Goal: Task Accomplishment & Management: Contribute content

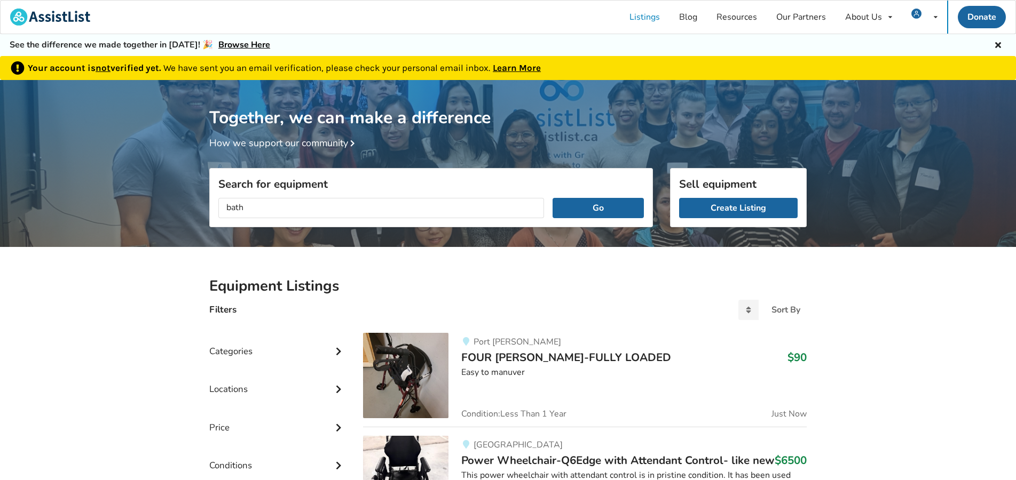
scroll to position [55, 0]
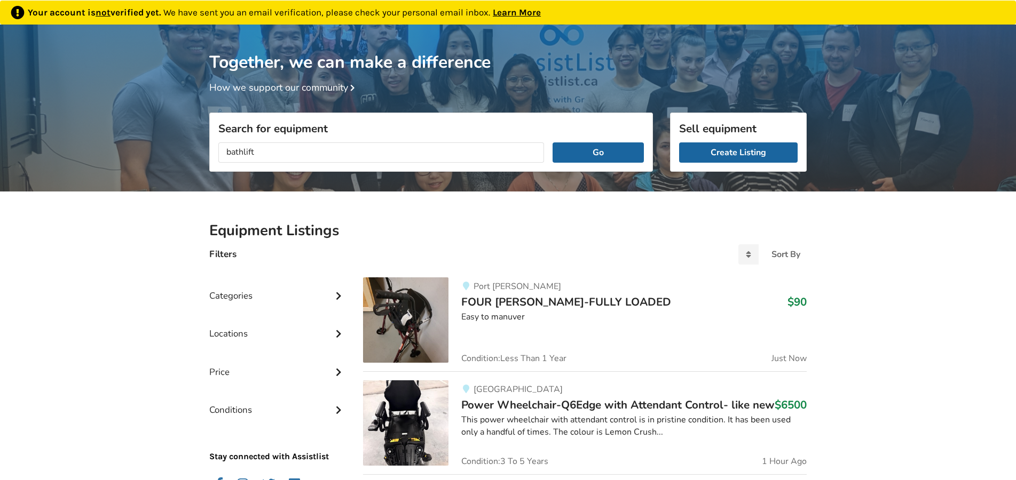
type input "bathlift"
click at [552, 142] on button "Go" at bounding box center [597, 152] width 91 height 20
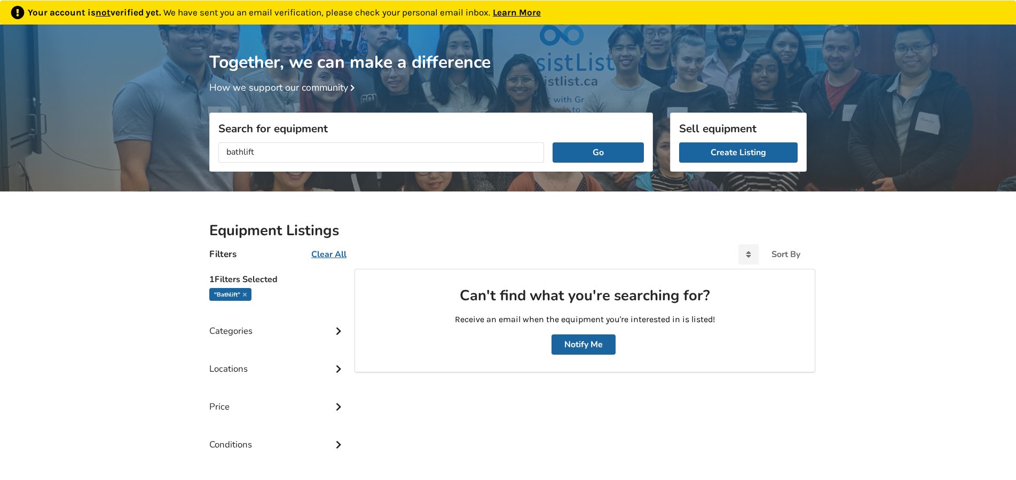
click at [255, 155] on input "bathlift" at bounding box center [381, 152] width 326 height 20
drag, startPoint x: 260, startPoint y: 149, endPoint x: 213, endPoint y: 145, distance: 47.7
click at [218, 145] on input "bathlift" at bounding box center [381, 152] width 326 height 20
click at [244, 152] on input "text" at bounding box center [381, 152] width 326 height 20
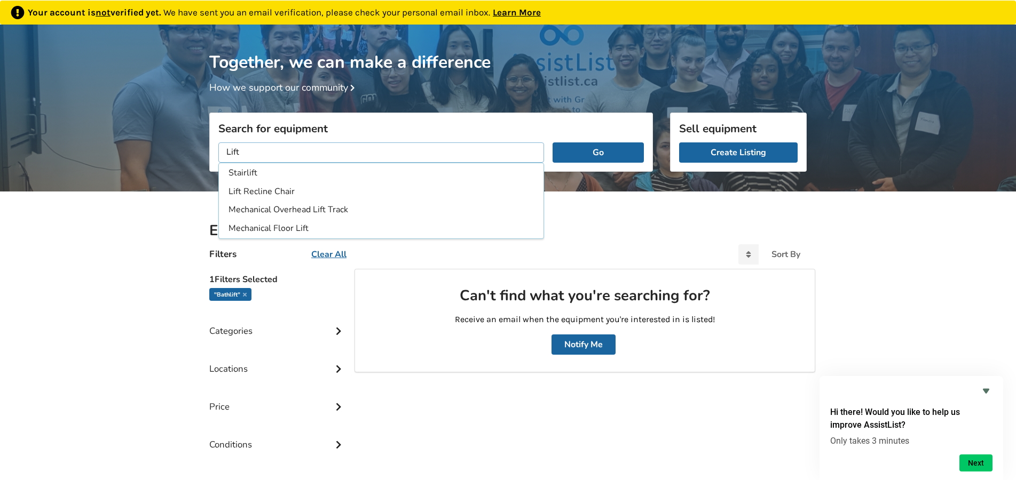
type input "Lift"
click at [552, 142] on button "Go" at bounding box center [597, 152] width 91 height 20
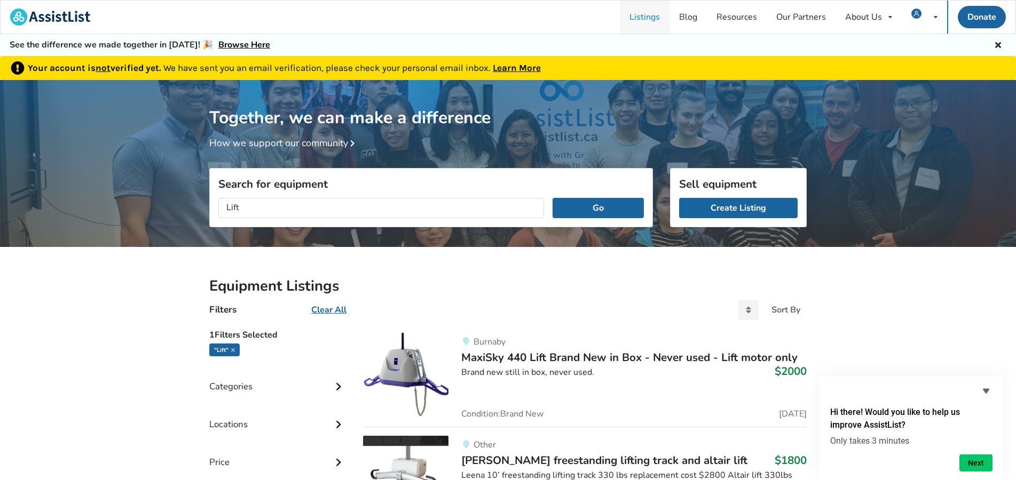
click at [650, 15] on link "Listings" at bounding box center [645, 17] width 50 height 33
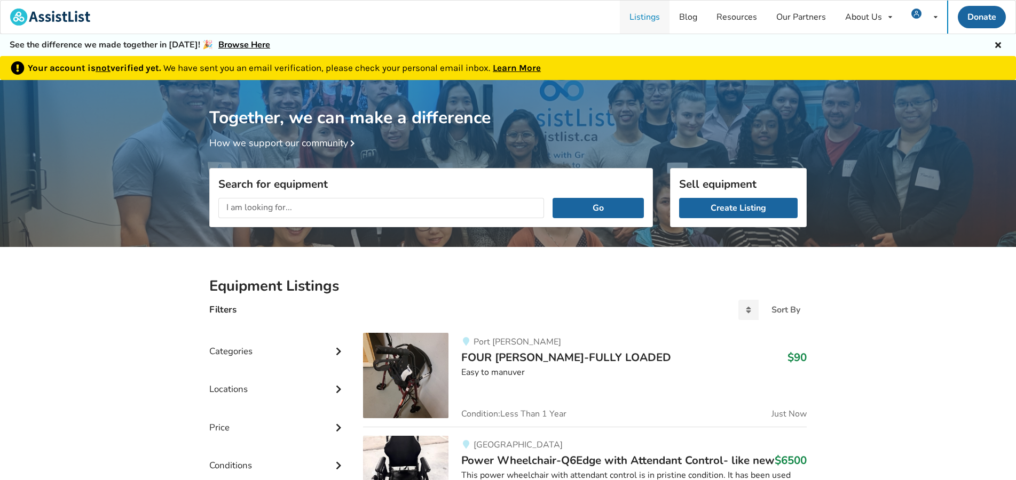
click at [644, 17] on link "Listings" at bounding box center [645, 17] width 50 height 33
click at [524, 69] on link "Learn More" at bounding box center [517, 67] width 48 height 11
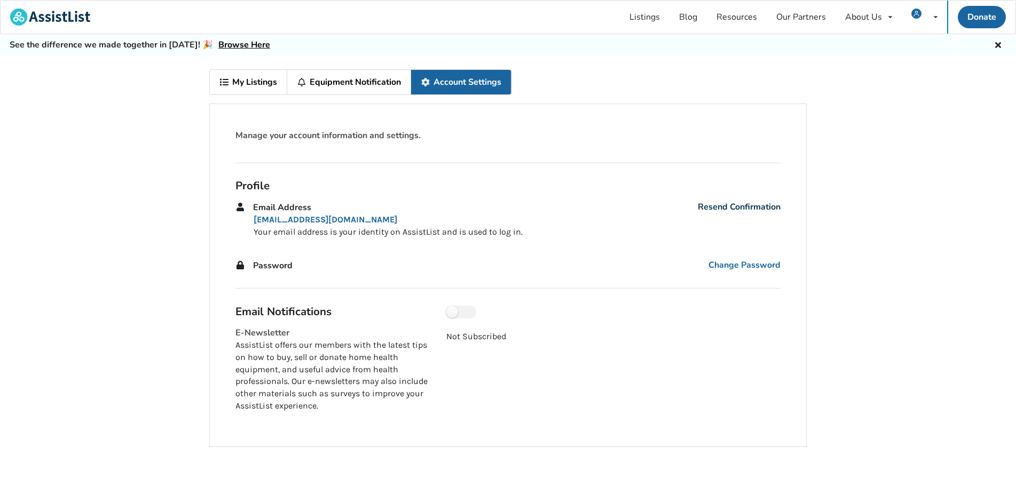
click at [738, 207] on link "Resend Confirmation" at bounding box center [738, 207] width 83 height 12
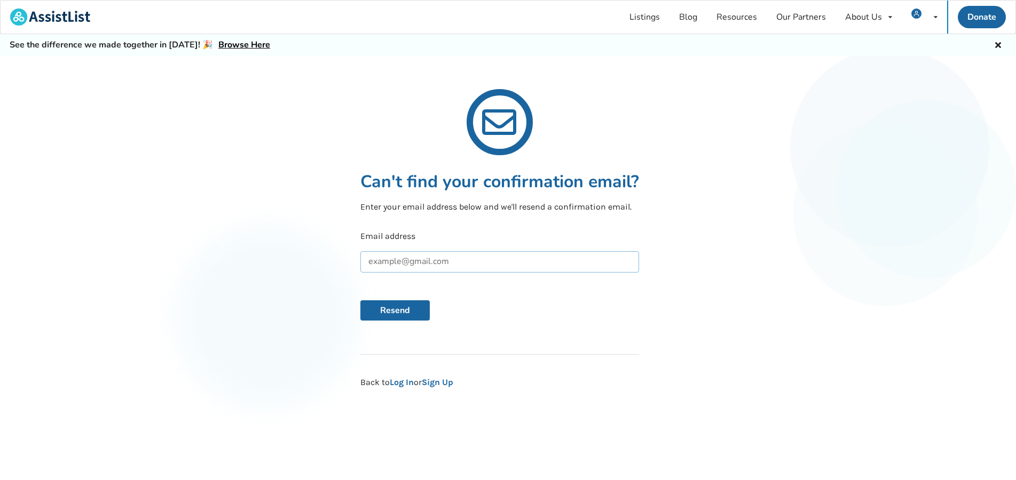
click at [387, 263] on input "text" at bounding box center [499, 261] width 279 height 21
type input "famaple22@gmail.com"
click at [360, 300] on button "Resend" at bounding box center [394, 310] width 69 height 20
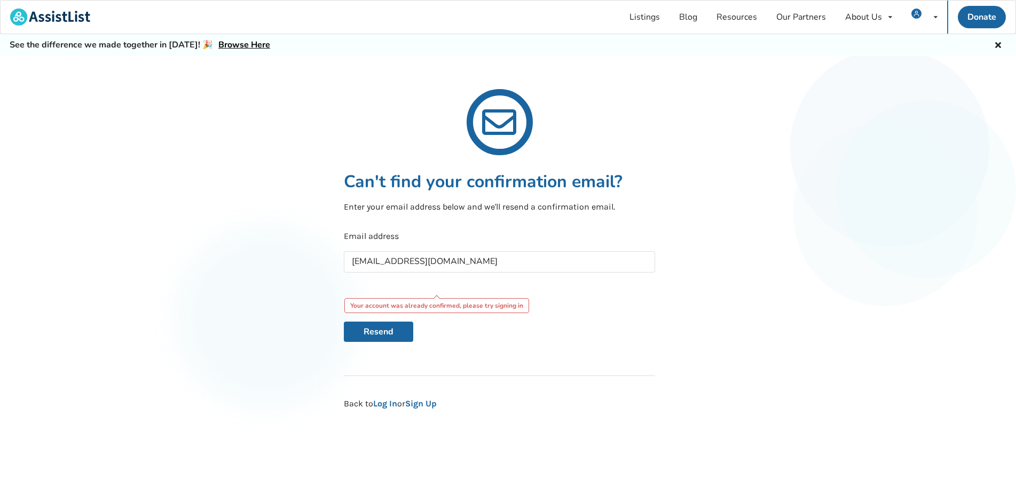
click at [391, 309] on div "Your account was already confirmed, please try signing in" at bounding box center [436, 305] width 185 height 15
click at [406, 266] on input "famaple22@gmail.com" at bounding box center [499, 261] width 311 height 21
click at [884, 43] on div "See the difference we made together in 2024! 🎉 Browse Here" at bounding box center [508, 45] width 1016 height 22
click at [904, 44] on span "My Listings" at bounding box center [892, 45] width 44 height 12
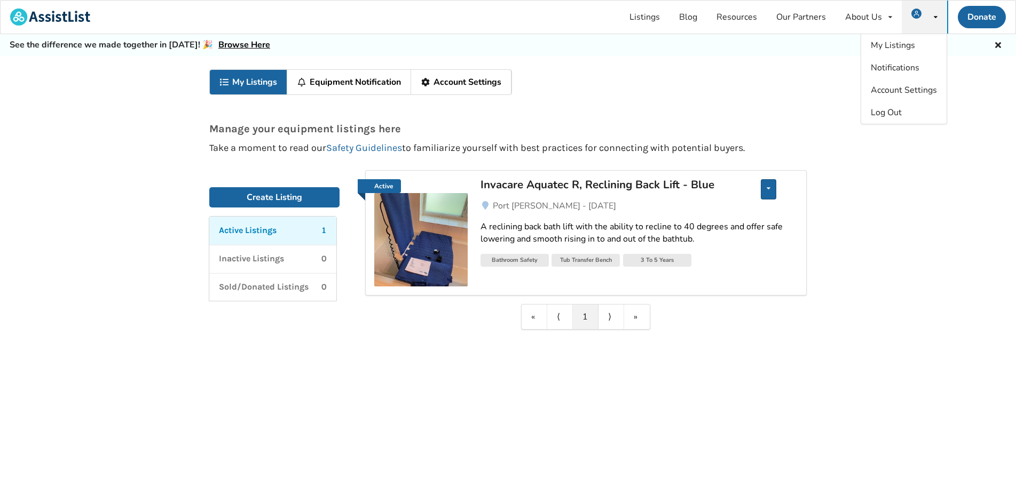
click at [770, 187] on div "Edit listing Delete listing" at bounding box center [767, 189] width 15 height 20
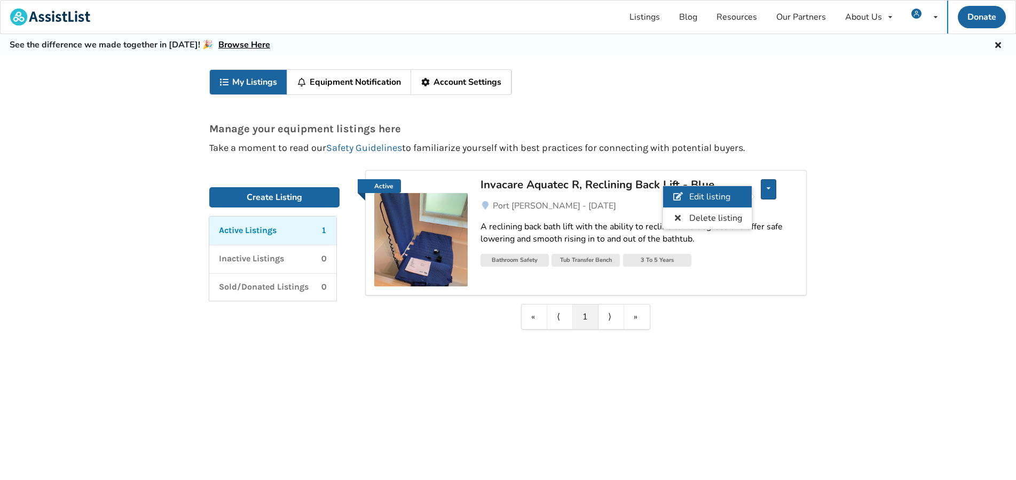
click at [725, 196] on span "Edit listing" at bounding box center [709, 197] width 41 height 12
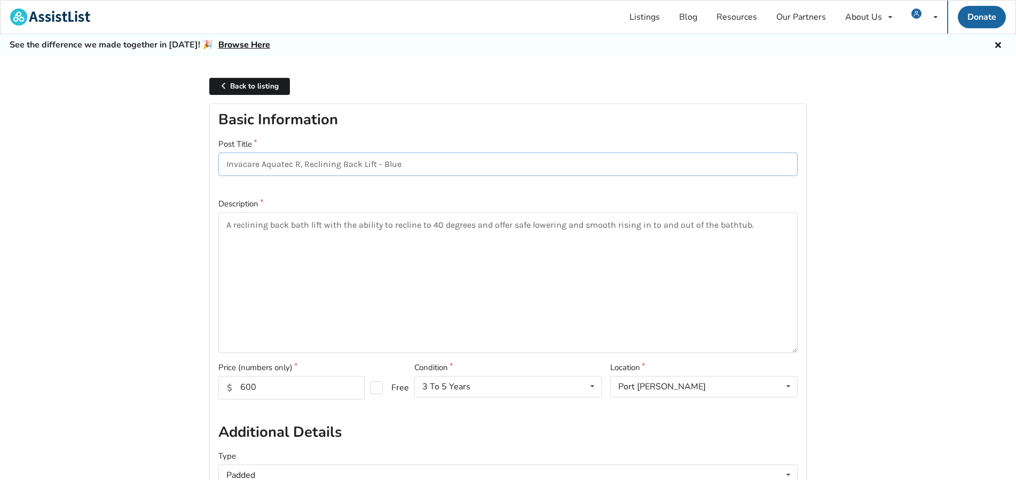
click at [411, 167] on input "Invacare Aquatec R, Reclining Back Lift - Blue" at bounding box center [507, 165] width 579 height 24
click at [343, 163] on input "Invacare Aquatec R, Reclining Back Lift - Blue" at bounding box center [507, 165] width 579 height 24
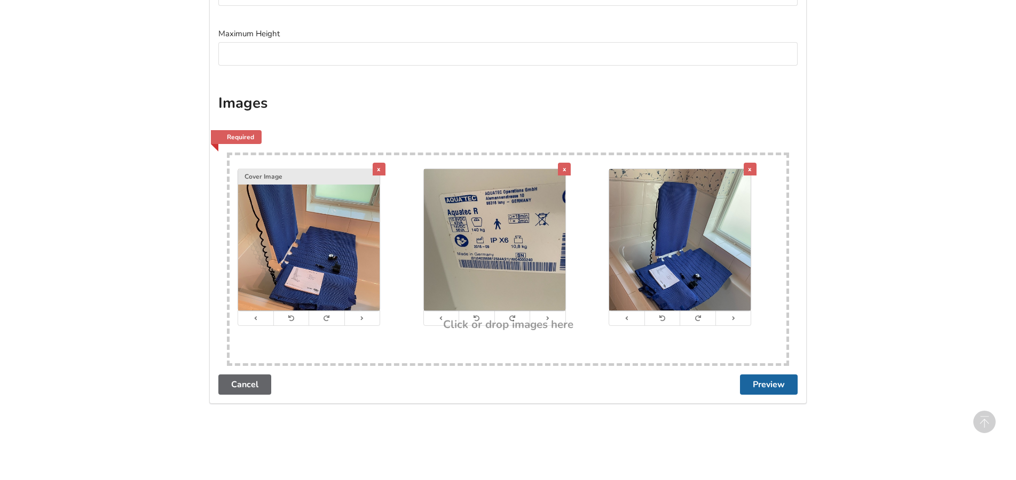
scroll to position [585, 0]
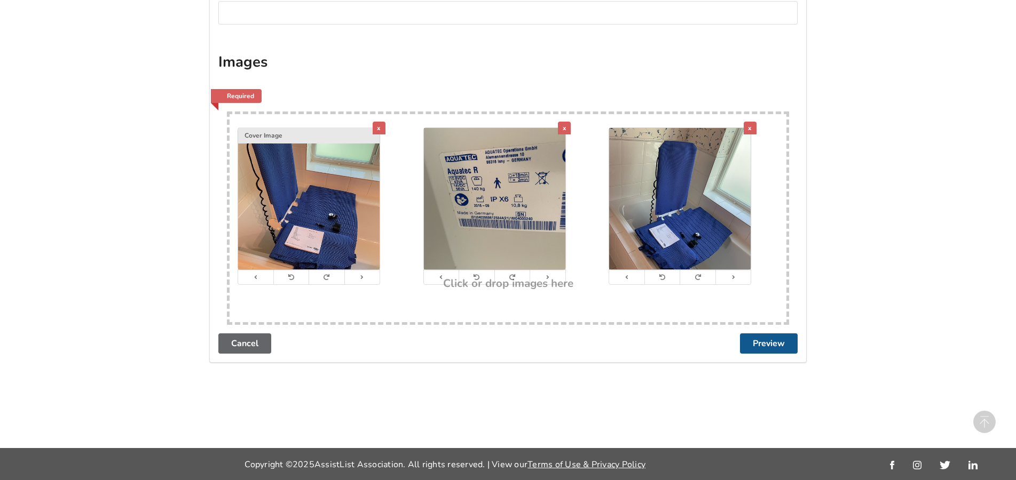
type input "Invacare Aquatec R, Reclining Bath Back Lift - Blue"
click at [764, 340] on button "Preview" at bounding box center [769, 344] width 58 height 20
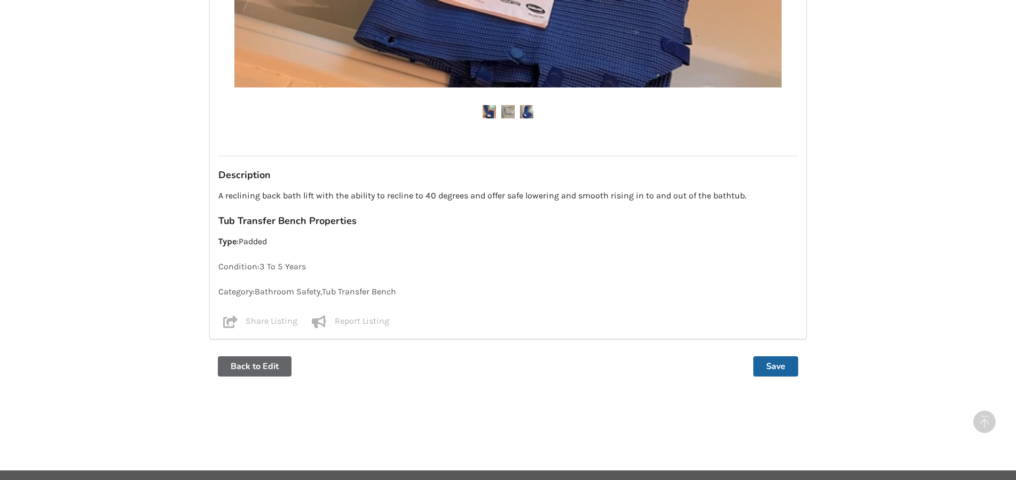
scroll to position [707, 0]
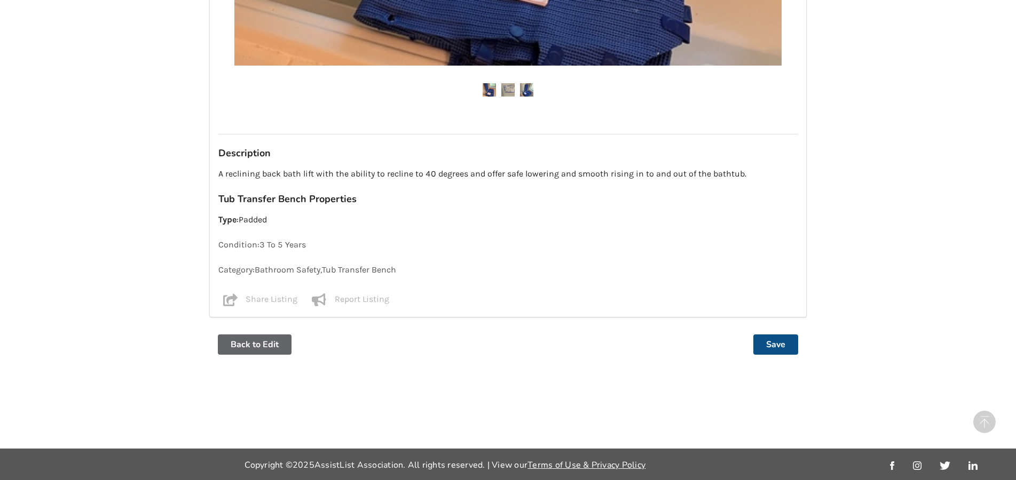
click at [773, 342] on button "Save" at bounding box center [775, 345] width 45 height 20
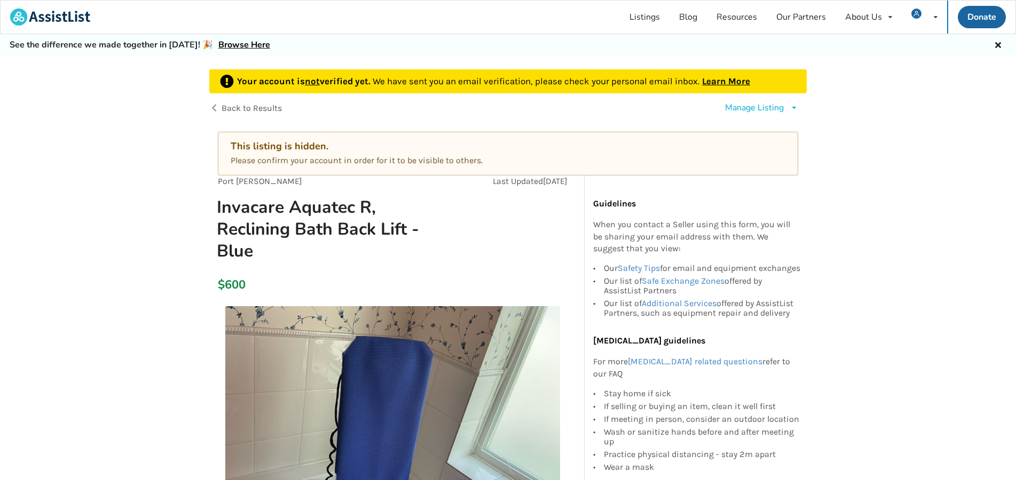
drag, startPoint x: 276, startPoint y: 84, endPoint x: 298, endPoint y: 82, distance: 21.5
click at [281, 84] on b "Your account is not verified yet." at bounding box center [305, 81] width 136 height 11
click at [314, 84] on u "not" at bounding box center [312, 81] width 15 height 11
click at [314, 81] on u "not" at bounding box center [312, 81] width 15 height 11
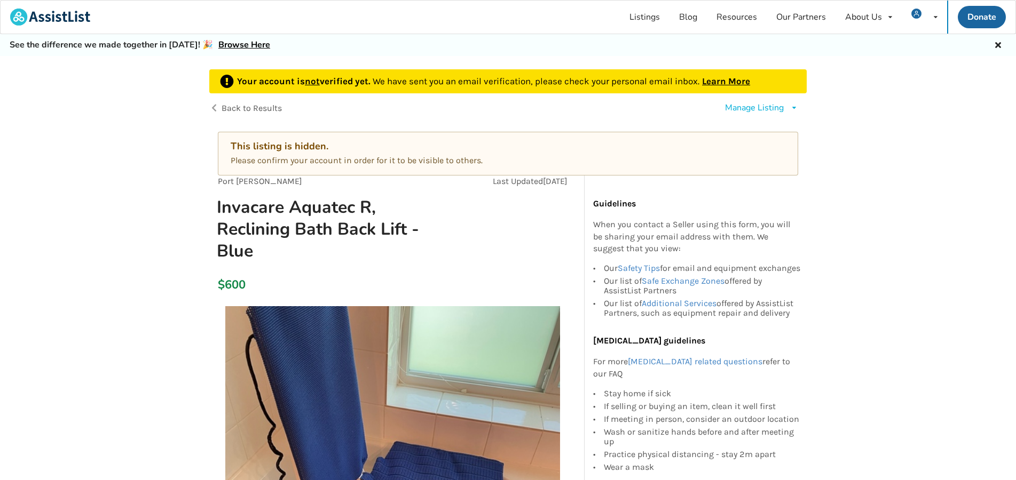
click at [726, 81] on link "Learn More" at bounding box center [726, 81] width 48 height 11
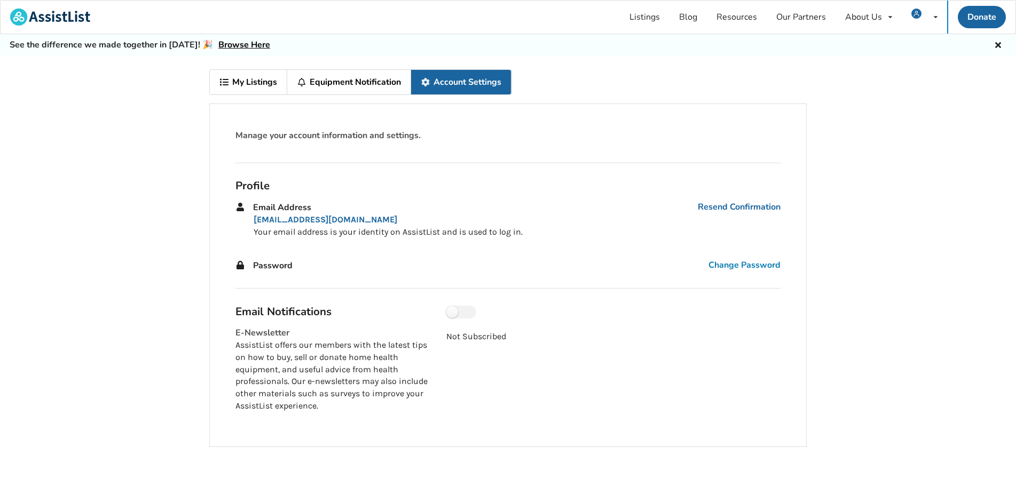
click at [731, 265] on span "Change Password" at bounding box center [744, 265] width 72 height 12
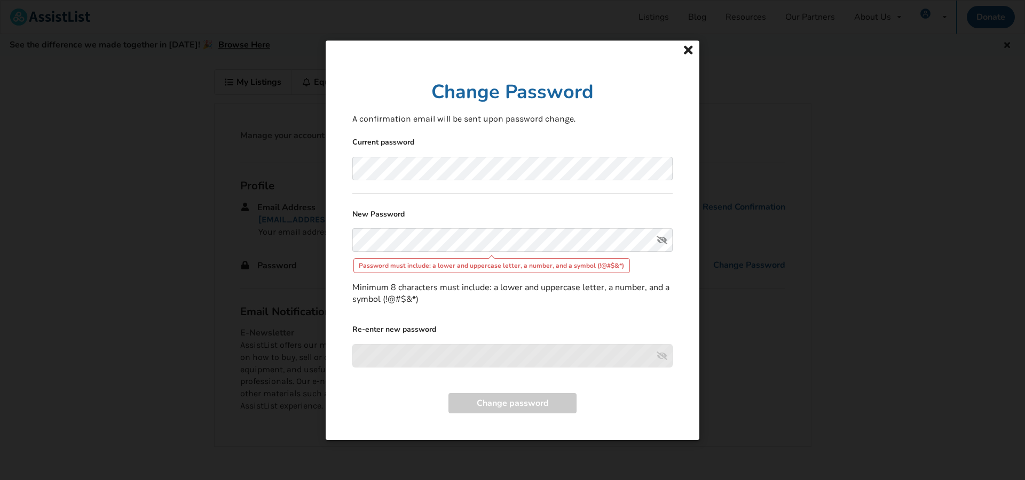
click at [663, 248] on icon at bounding box center [661, 239] width 21 height 23
drag, startPoint x: 446, startPoint y: 227, endPoint x: 426, endPoint y: 228, distance: 19.2
click at [439, 228] on form "Current password New Password Password must include: a lower and uppercase lett…" at bounding box center [512, 274] width 320 height 277
click at [687, 47] on icon at bounding box center [688, 50] width 15 height 13
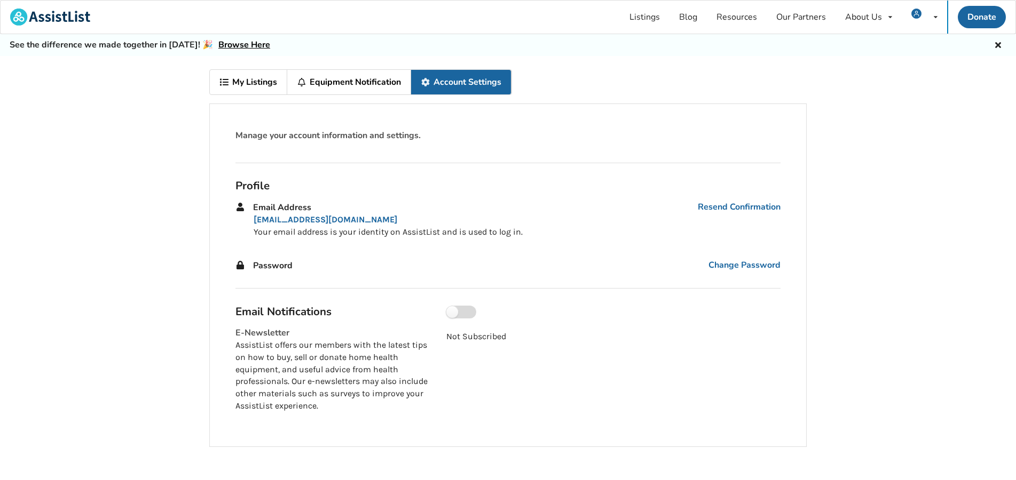
click at [451, 311] on label at bounding box center [461, 312] width 30 height 13
checkbox input "true"
click at [725, 207] on link "Resend Confirmation" at bounding box center [738, 207] width 83 height 12
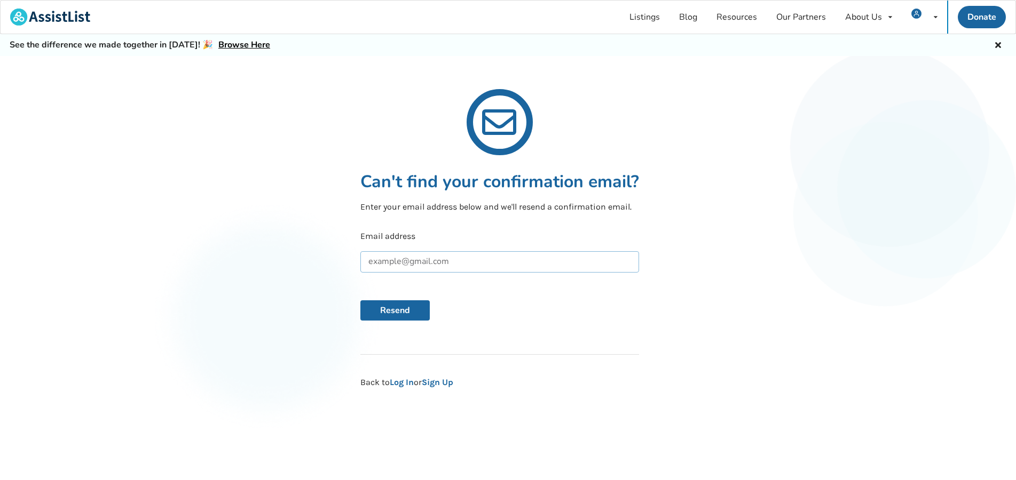
click at [386, 264] on input "text" at bounding box center [499, 261] width 279 height 21
type input "famaple22@gmail.com"
click at [386, 311] on button "Resend" at bounding box center [394, 310] width 69 height 20
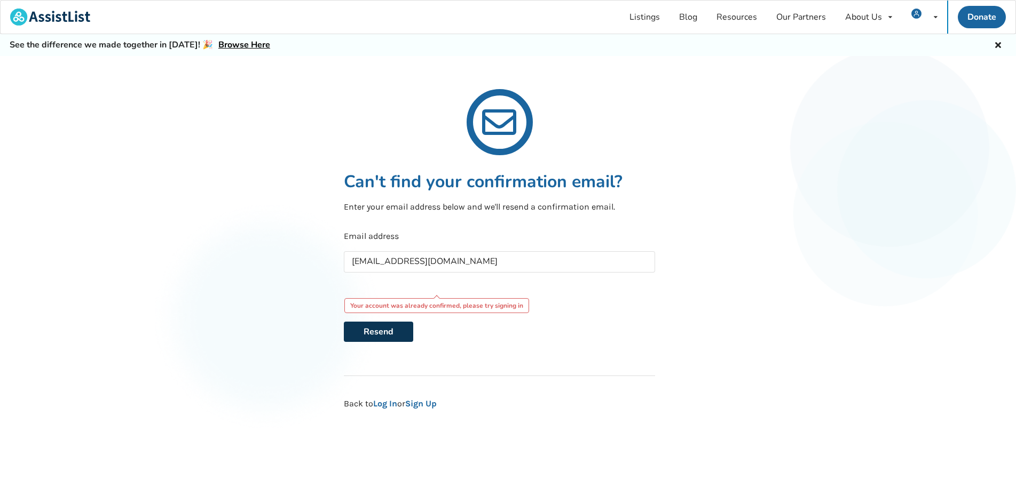
click at [372, 331] on button "Resend" at bounding box center [378, 332] width 69 height 20
click at [934, 15] on icon at bounding box center [935, 17] width 4 height 6
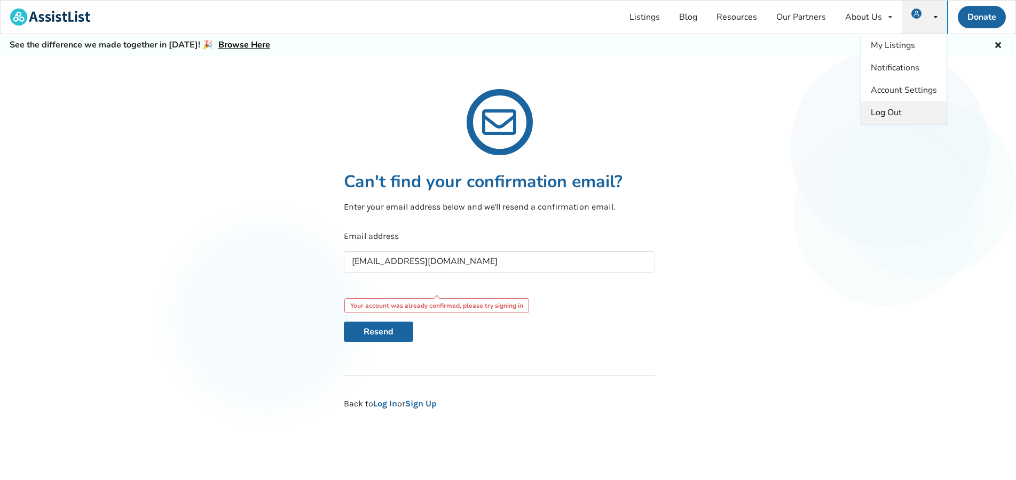
click at [885, 110] on span "Log Out" at bounding box center [885, 113] width 31 height 12
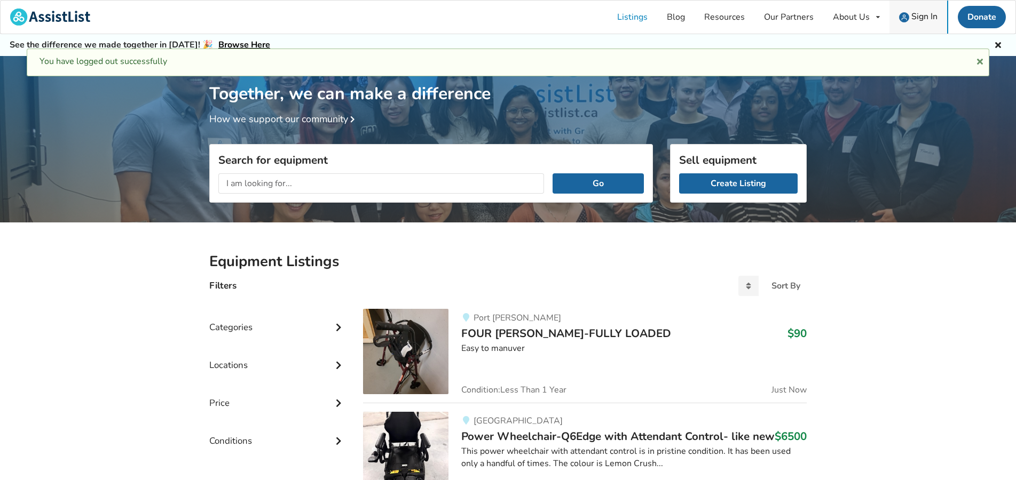
click at [919, 13] on span "Sign In" at bounding box center [924, 17] width 26 height 12
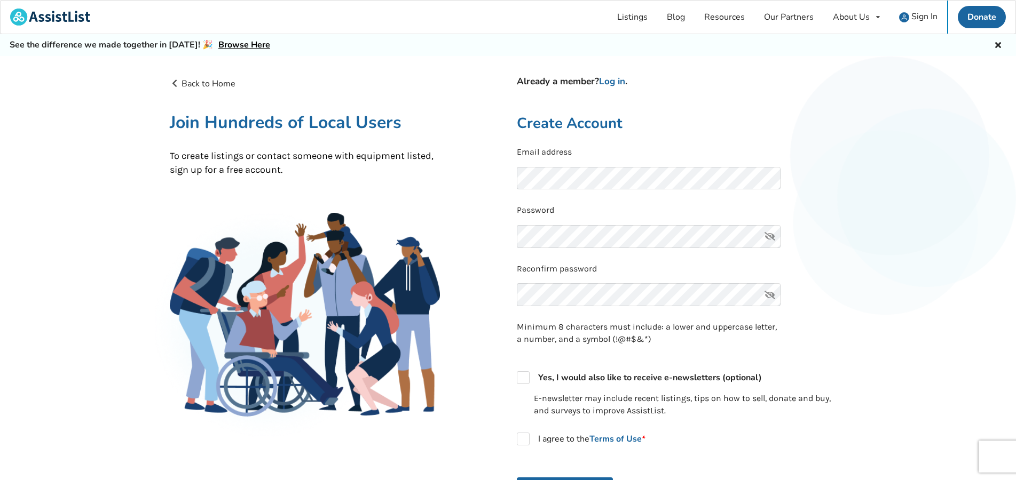
click at [768, 237] on icon at bounding box center [769, 236] width 21 height 23
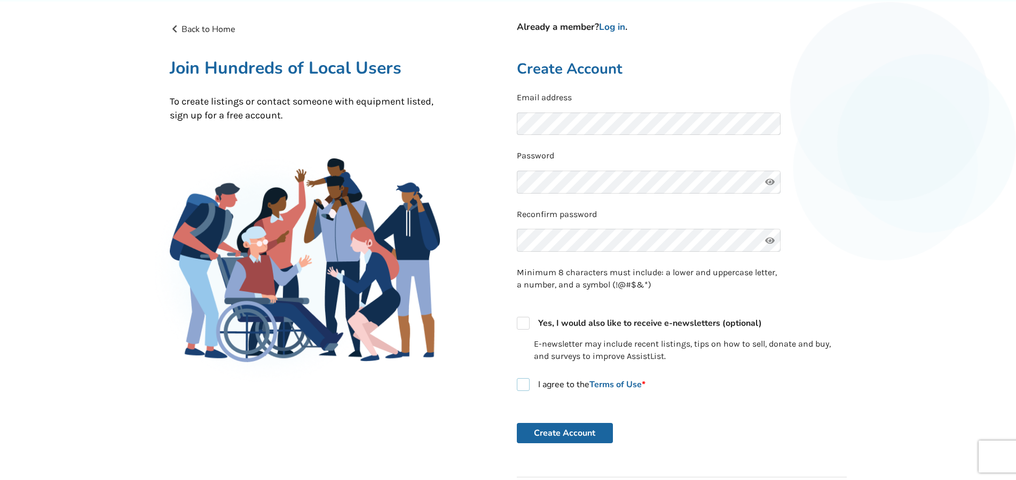
click at [521, 383] on label "I agree to the Terms of Use *" at bounding box center [581, 384] width 129 height 13
checkbox input "true"
click at [565, 431] on button "Create Account" at bounding box center [565, 433] width 96 height 20
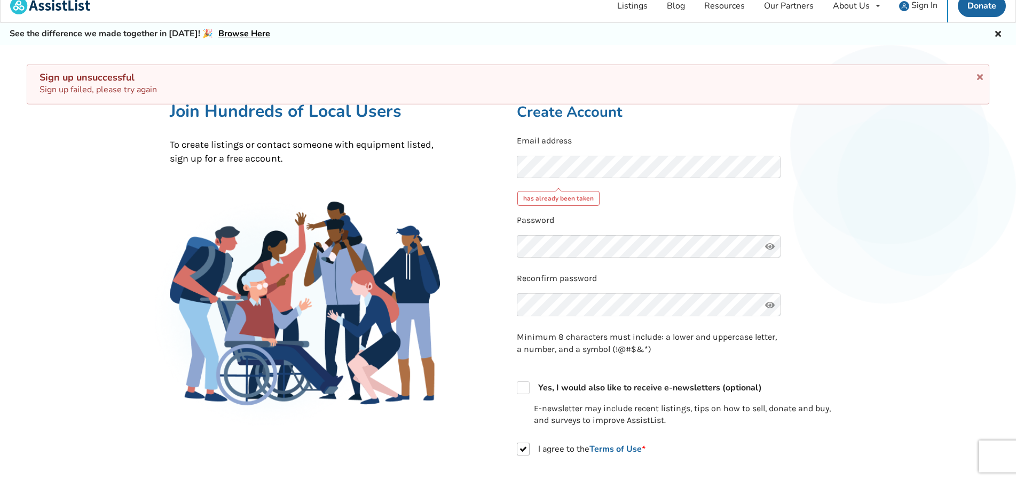
scroll to position [0, 0]
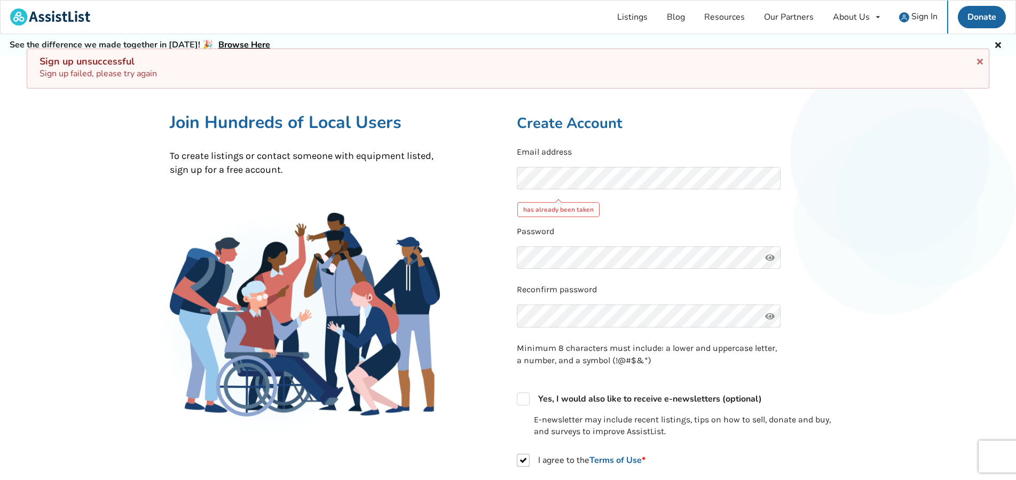
click at [82, 63] on div "Sign up unsuccessful" at bounding box center [507, 61] width 937 height 12
click at [978, 58] on icon at bounding box center [979, 59] width 10 height 9
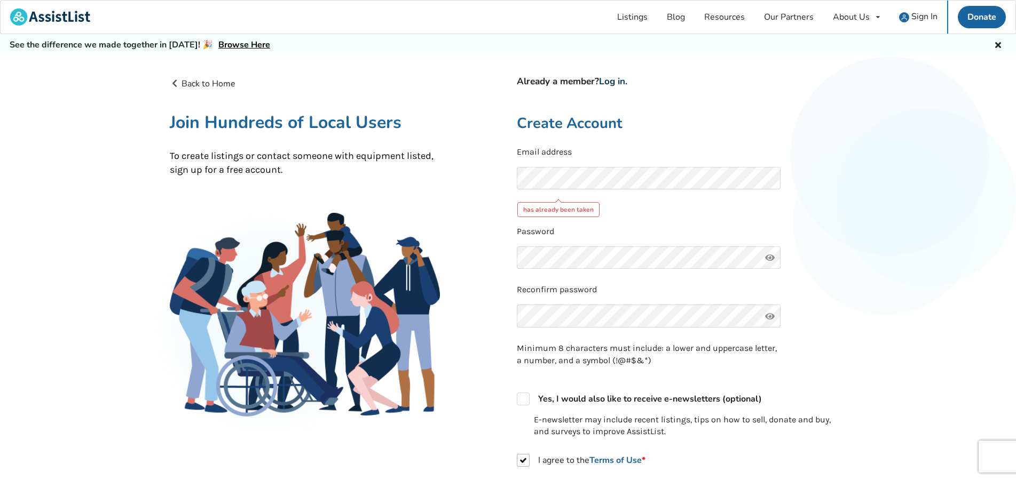
click at [618, 81] on link "Log in" at bounding box center [612, 81] width 26 height 12
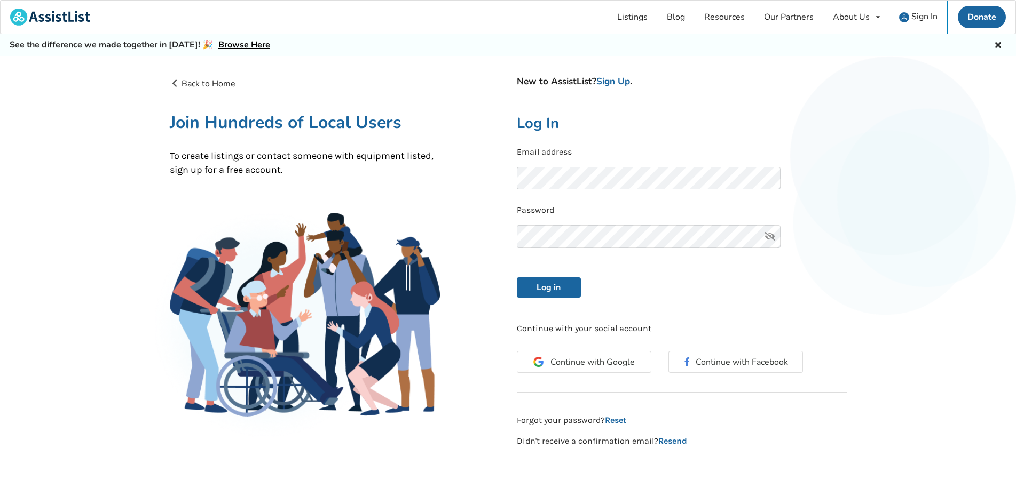
click at [769, 236] on icon at bounding box center [769, 236] width 21 height 23
click at [554, 287] on button "Log in" at bounding box center [549, 287] width 64 height 20
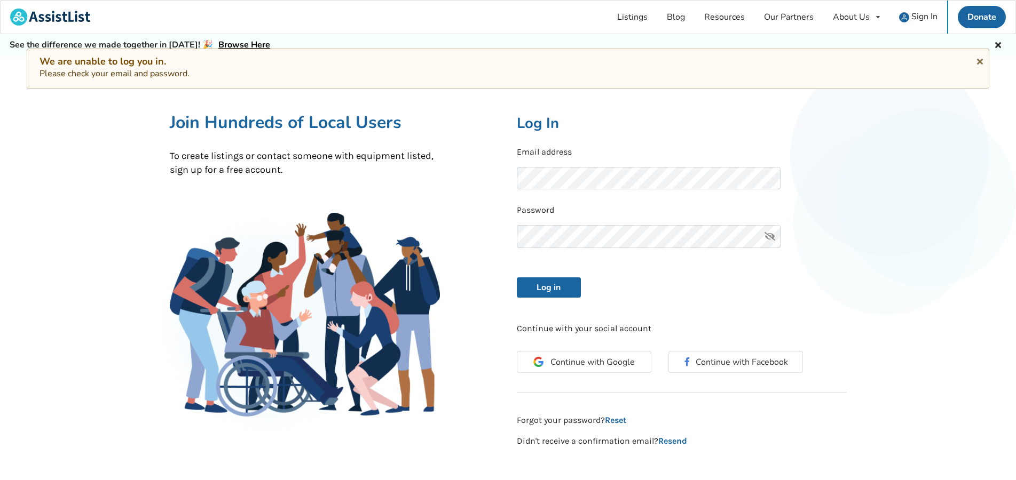
click at [770, 237] on icon at bounding box center [769, 236] width 21 height 23
click at [546, 285] on button "Log in" at bounding box center [549, 287] width 64 height 20
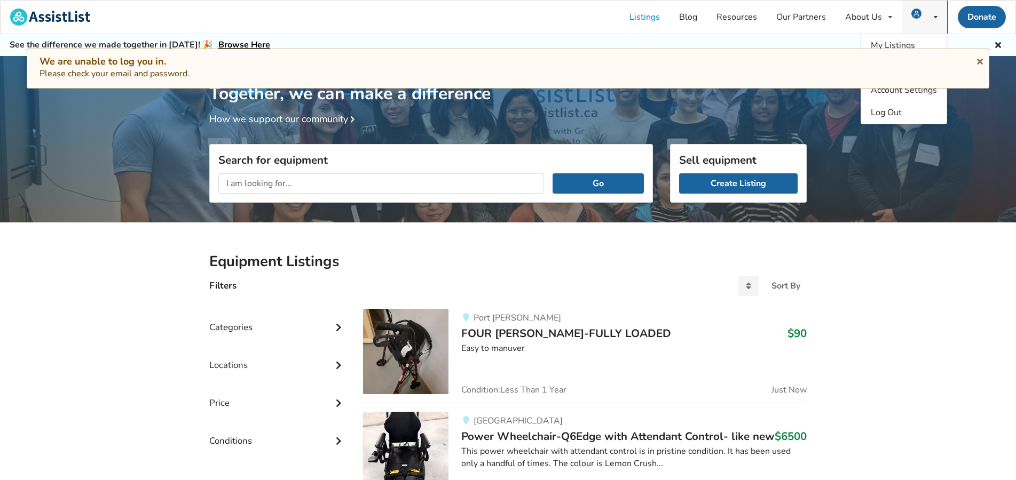
click at [914, 12] on img at bounding box center [916, 14] width 10 height 10
click at [893, 111] on span "Log Out" at bounding box center [885, 113] width 31 height 12
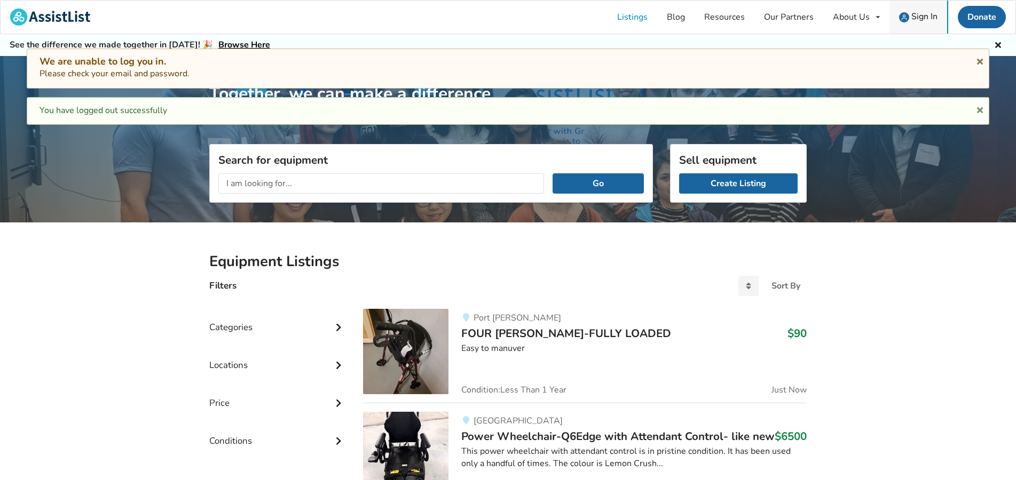
click at [918, 15] on span "Sign In" at bounding box center [924, 17] width 26 height 12
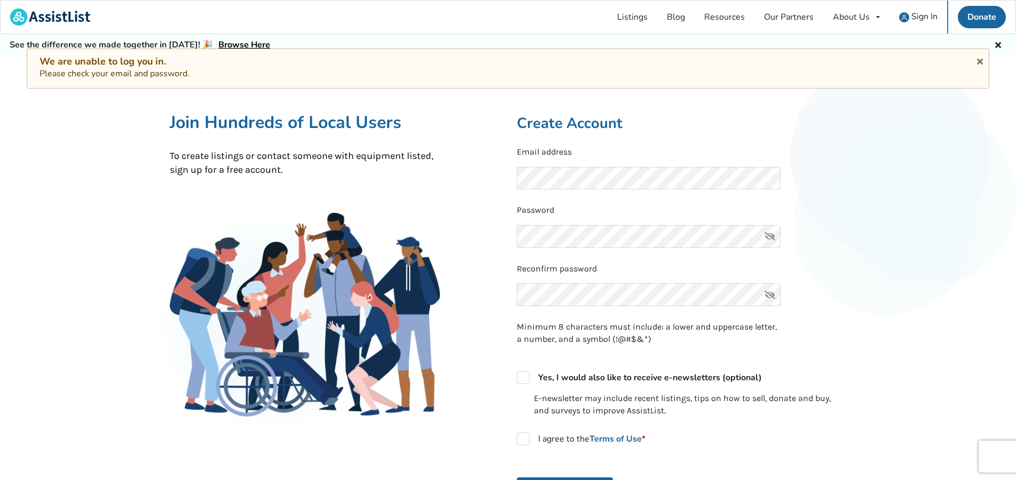
click at [768, 233] on icon at bounding box center [769, 236] width 21 height 23
click at [768, 234] on icon at bounding box center [769, 236] width 21 height 23
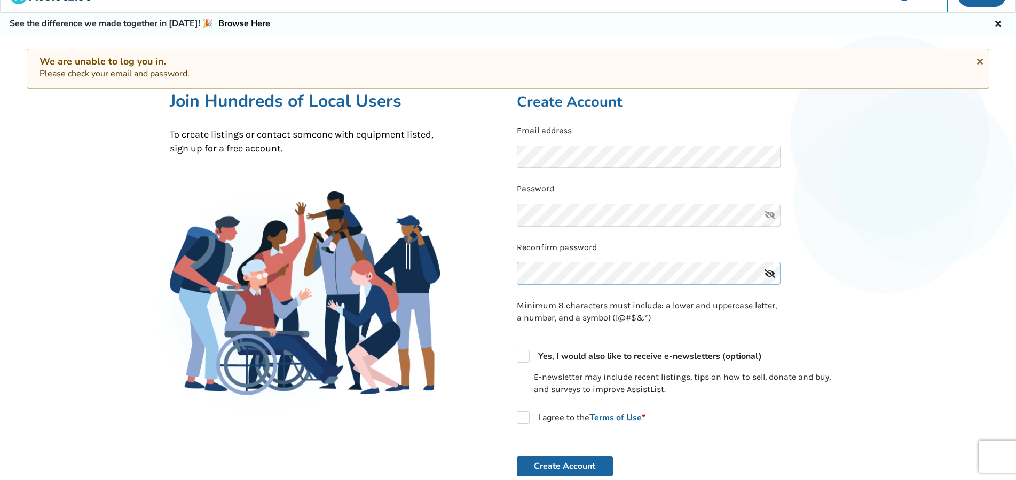
scroll to position [54, 0]
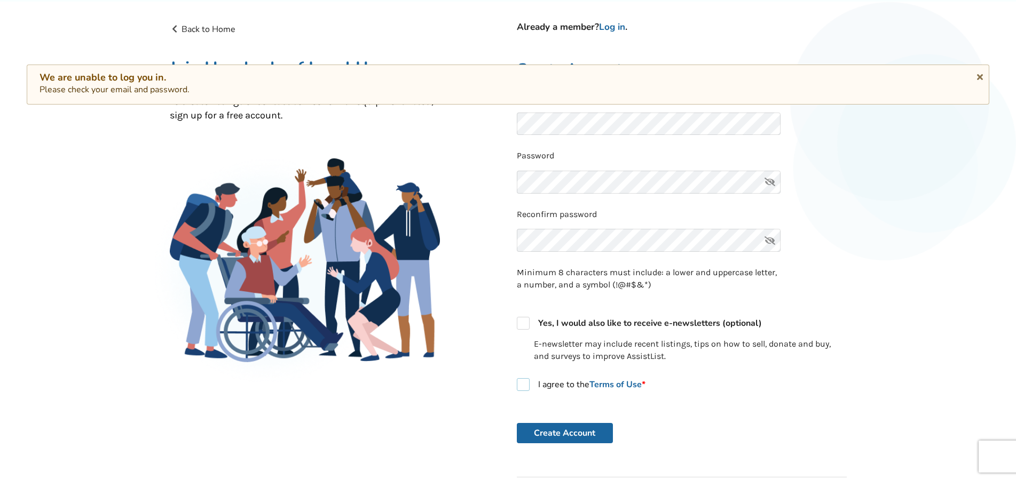
click at [523, 384] on label "I agree to the Terms of Use *" at bounding box center [581, 384] width 129 height 13
checkbox input "true"
click at [566, 430] on button "Create Account" at bounding box center [565, 433] width 96 height 20
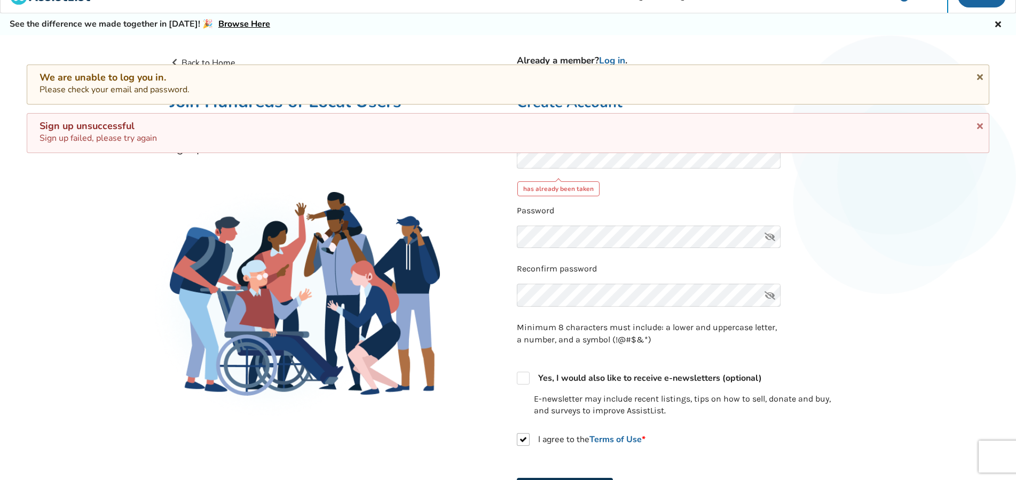
scroll to position [0, 0]
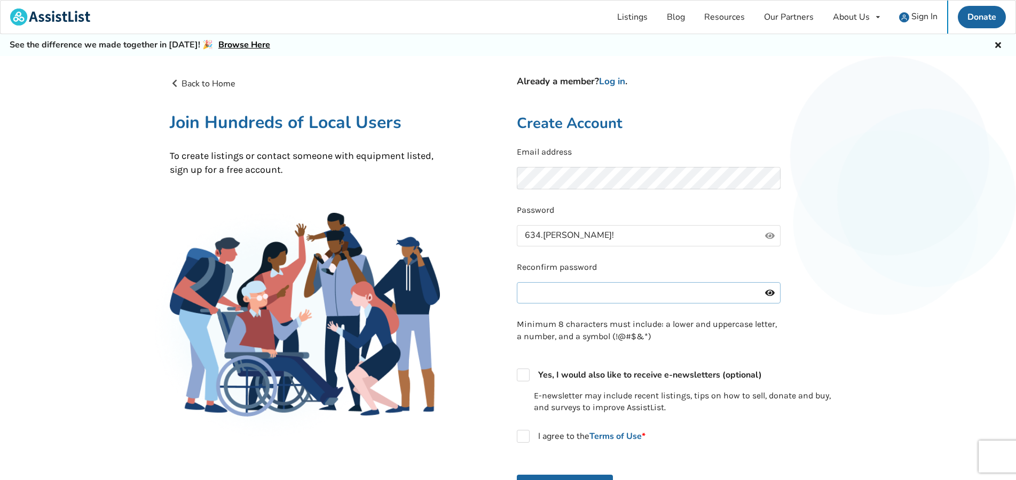
click at [527, 297] on input "text" at bounding box center [649, 292] width 264 height 21
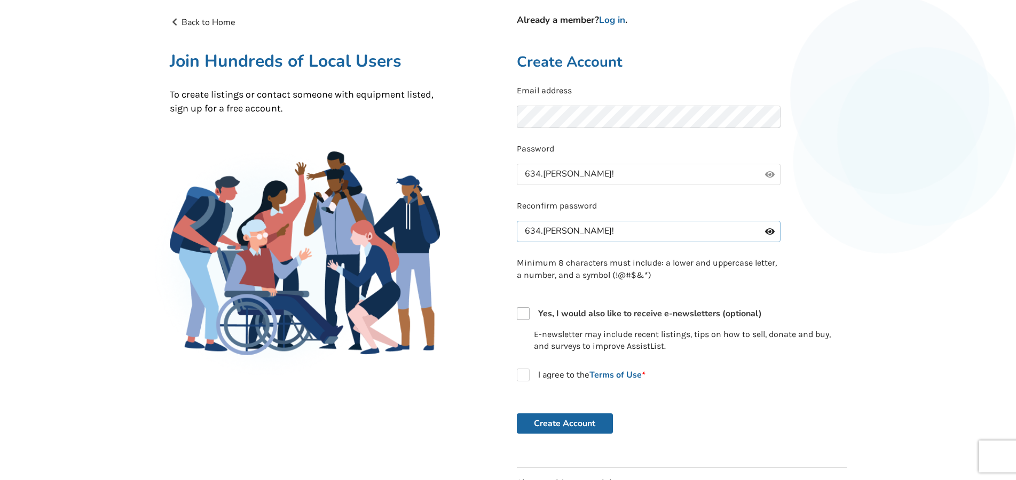
scroll to position [109, 0]
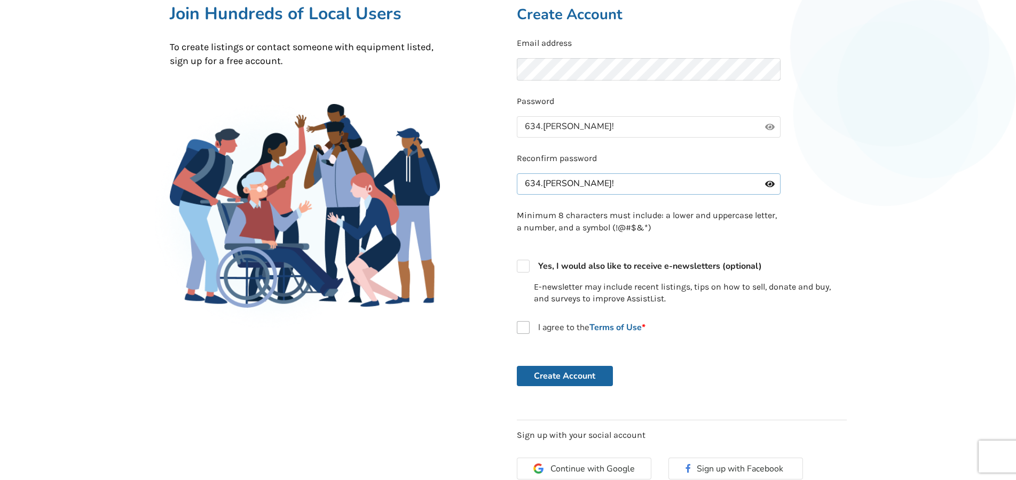
type input "634.Bentley!"
click at [521, 328] on label "I agree to the Terms of Use *" at bounding box center [581, 327] width 129 height 13
checkbox input "true"
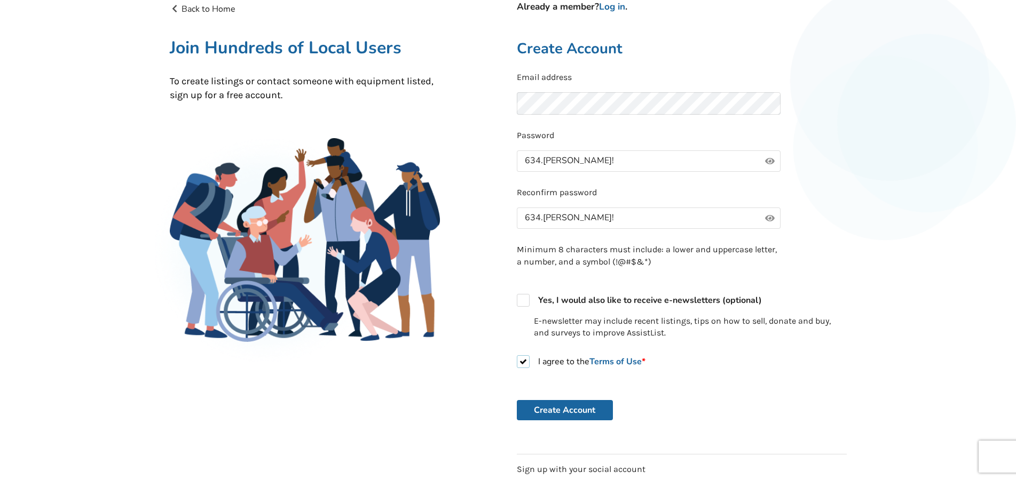
scroll to position [0, 0]
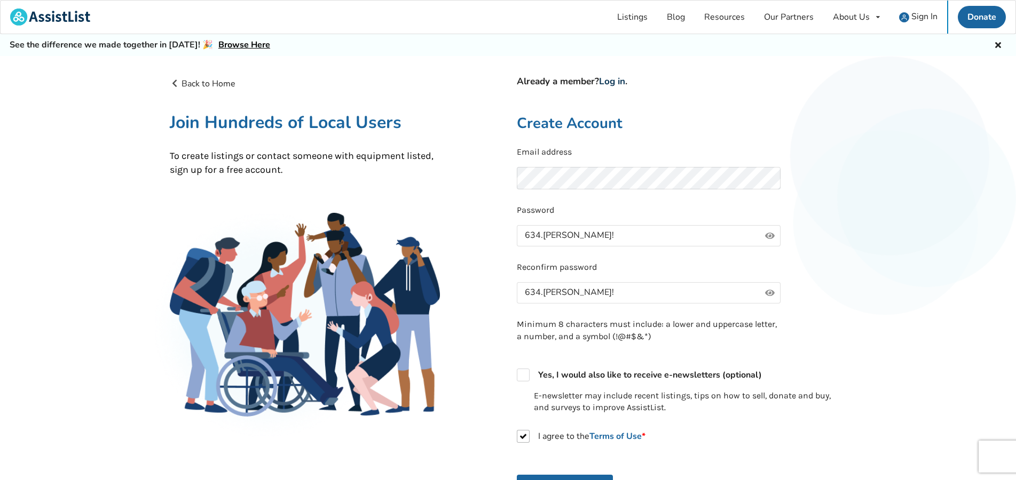
click at [612, 81] on link "Log in" at bounding box center [612, 81] width 26 height 12
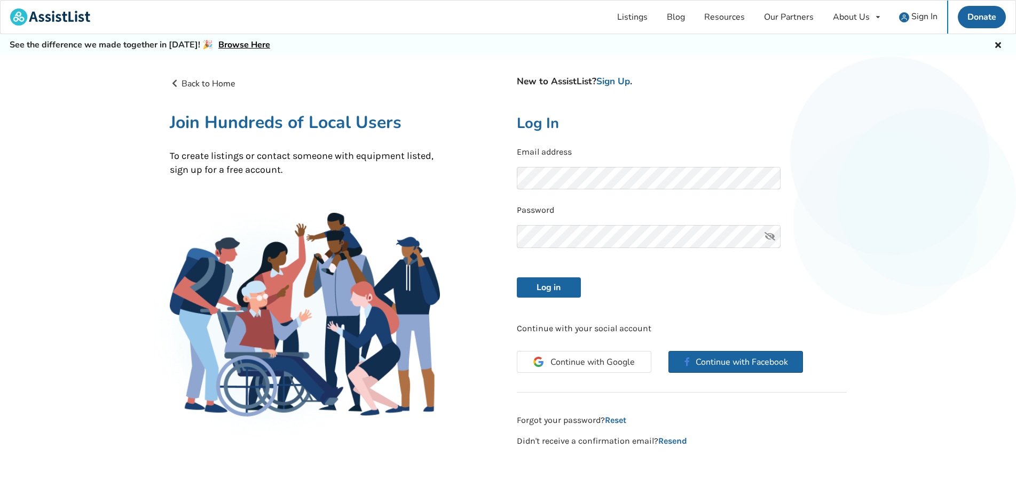
click at [709, 361] on button "Continue with Facebook" at bounding box center [735, 362] width 134 height 22
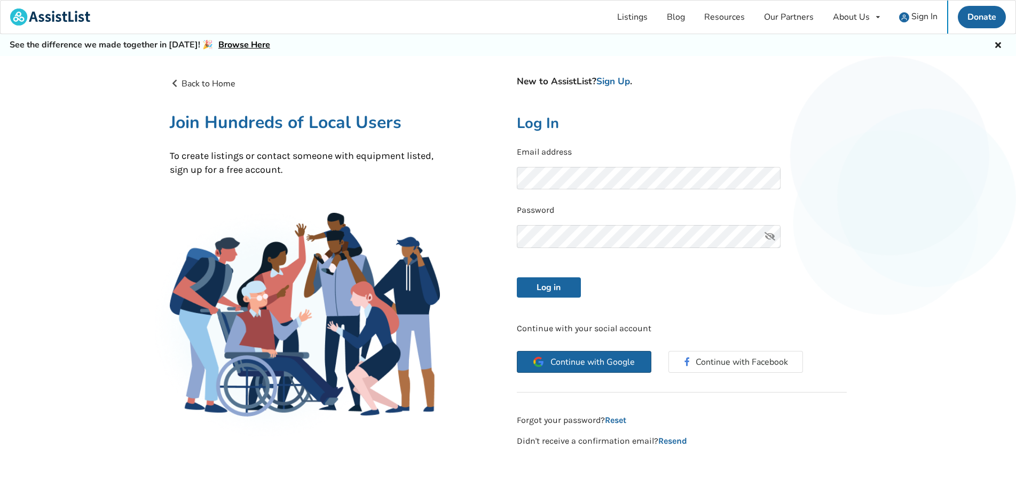
drag, startPoint x: 584, startPoint y: 360, endPoint x: 586, endPoint y: 352, distance: 8.3
click at [584, 360] on span "Continue with Google" at bounding box center [592, 362] width 84 height 9
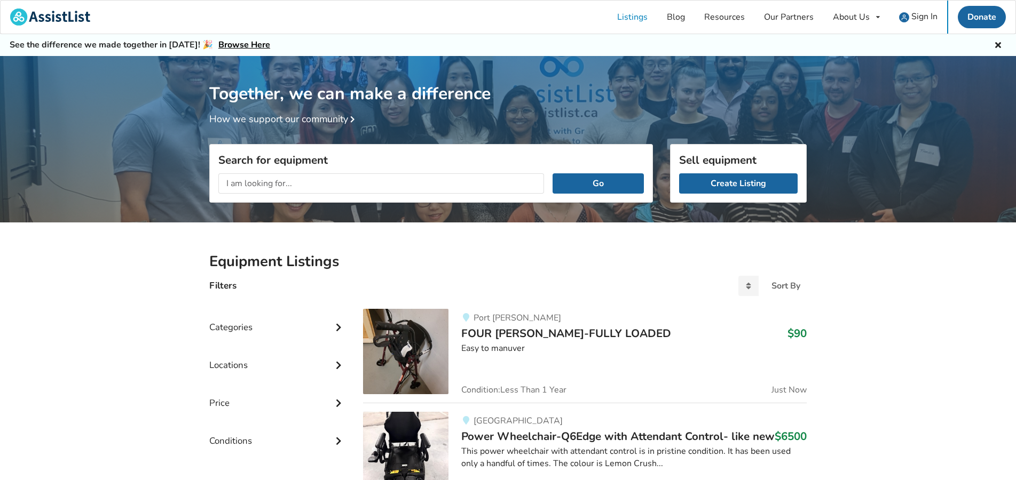
click at [237, 183] on input "text" at bounding box center [381, 183] width 326 height 20
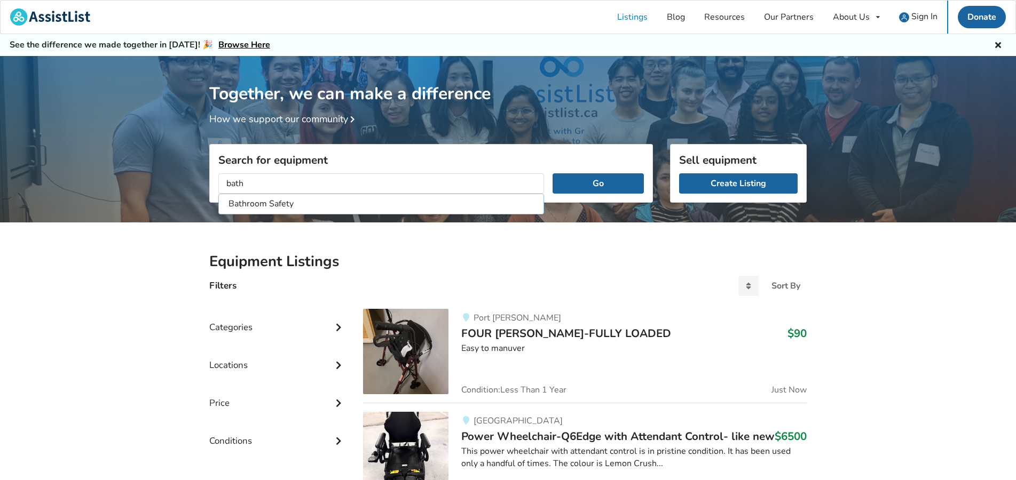
type input "bath"
click at [552, 173] on button "Go" at bounding box center [597, 183] width 91 height 20
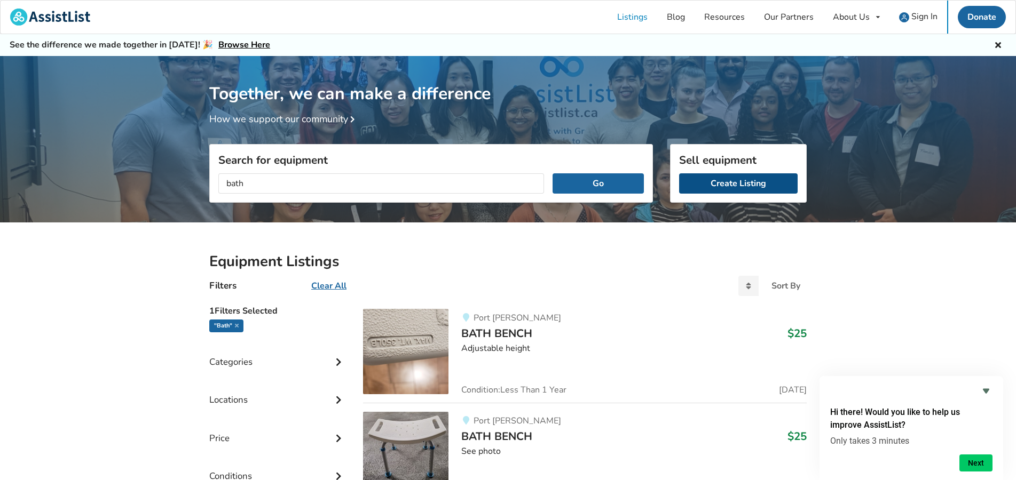
click at [739, 184] on link "Create Listing" at bounding box center [738, 183] width 118 height 20
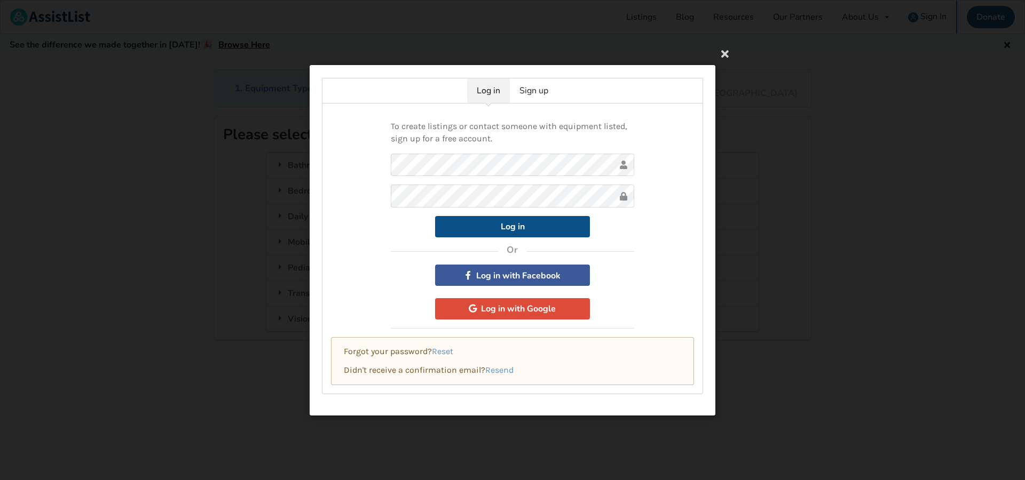
click at [505, 225] on button "Log in" at bounding box center [512, 226] width 155 height 21
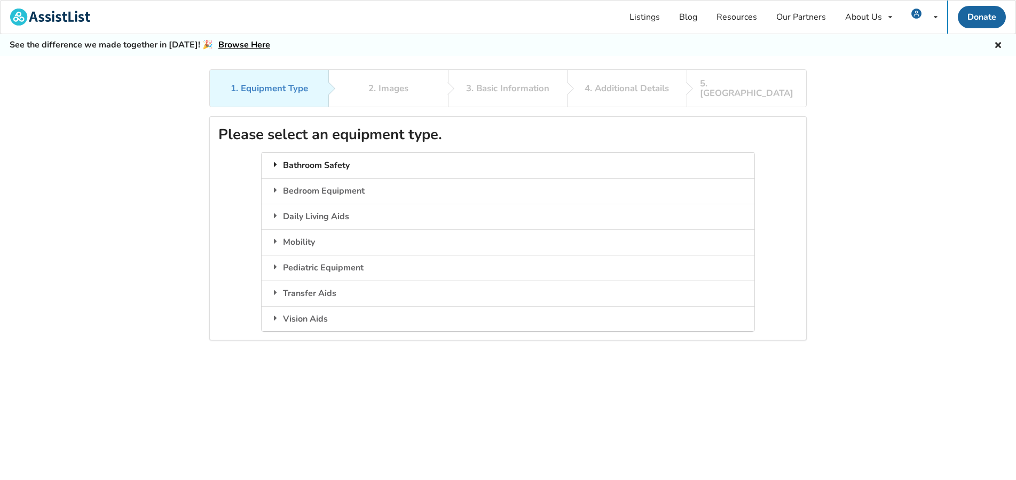
click at [305, 154] on div "Bathroom Safety" at bounding box center [507, 166] width 492 height 26
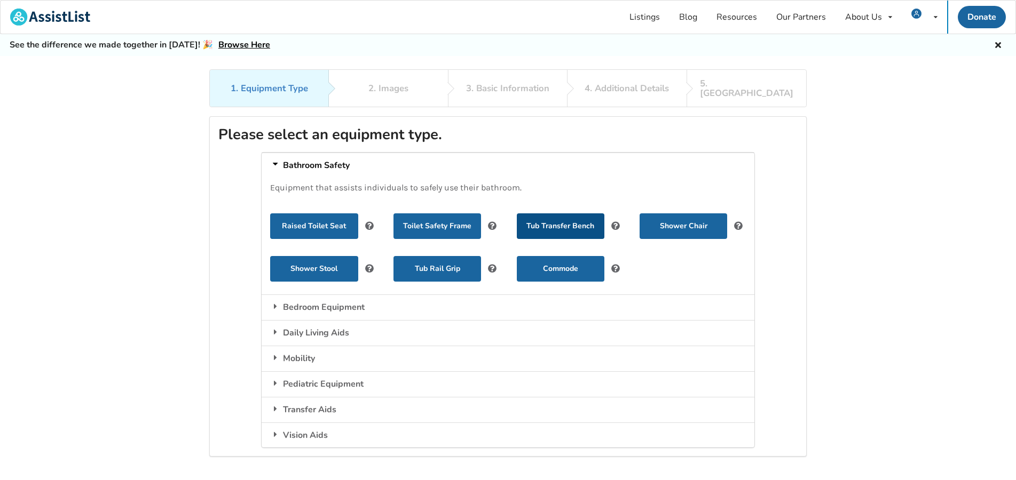
click at [568, 215] on button "Tub Transfer Bench" at bounding box center [561, 226] width 88 height 26
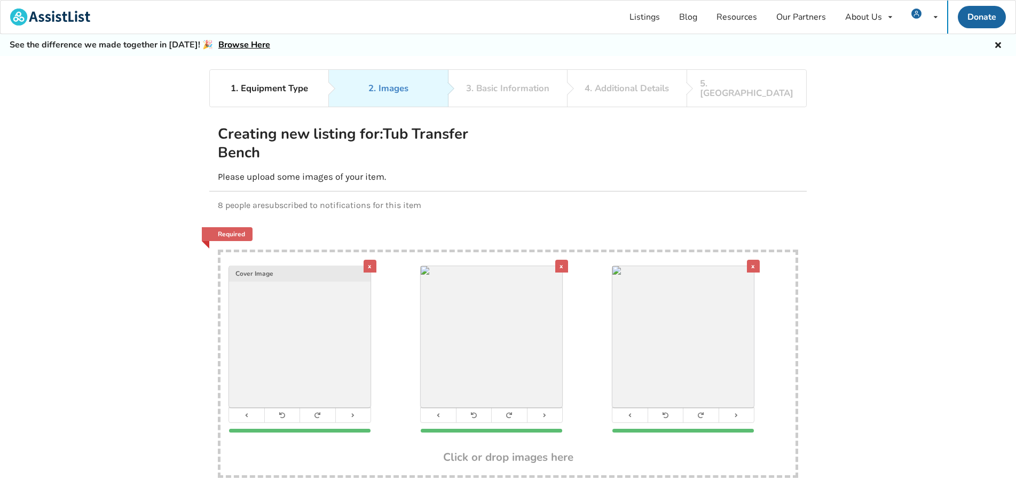
click at [230, 200] on p "8 people are subscribed to notifications for this item" at bounding box center [508, 205] width 580 height 10
click at [218, 200] on p "8 people are subscribed to notifications for this item" at bounding box center [508, 205] width 580 height 10
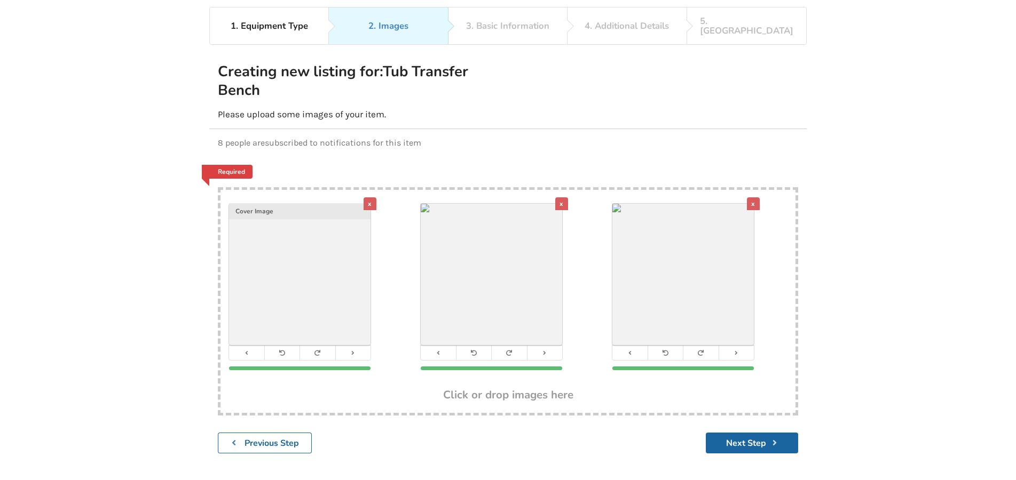
scroll to position [69, 0]
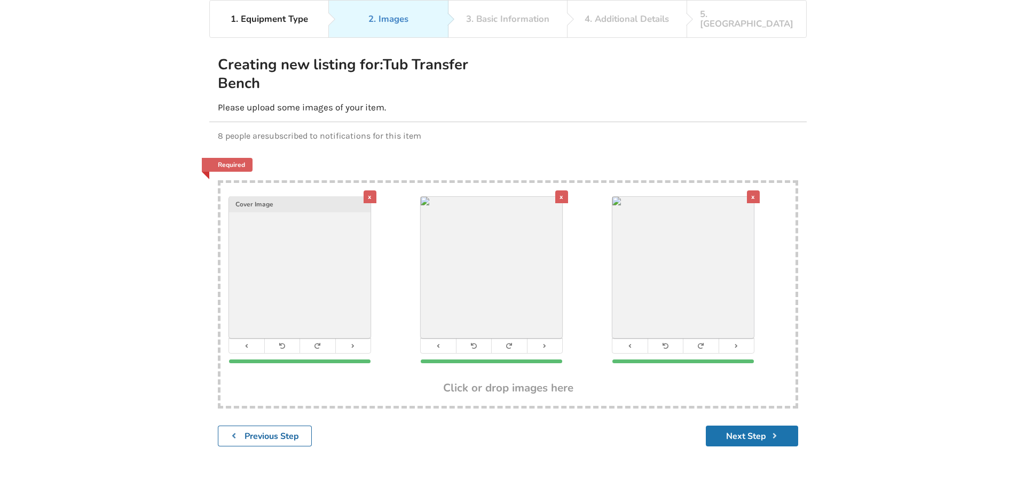
click at [750, 426] on button "Next Step" at bounding box center [751, 436] width 92 height 21
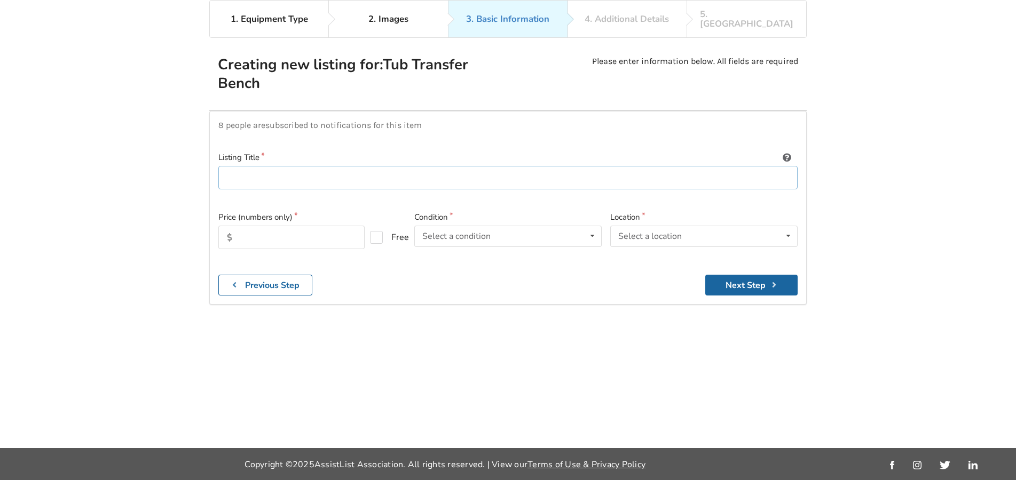
click at [239, 171] on input at bounding box center [507, 178] width 579 height 24
paste input "Invacare Aquatec R, Reclining Back Lift - Blue A reclining back bath lift with …"
type input "Invacare Aquatec R, Reclining Back Lift - Blue A reclining back bath lift with …"
click at [452, 232] on div "Select a condition" at bounding box center [456, 236] width 68 height 9
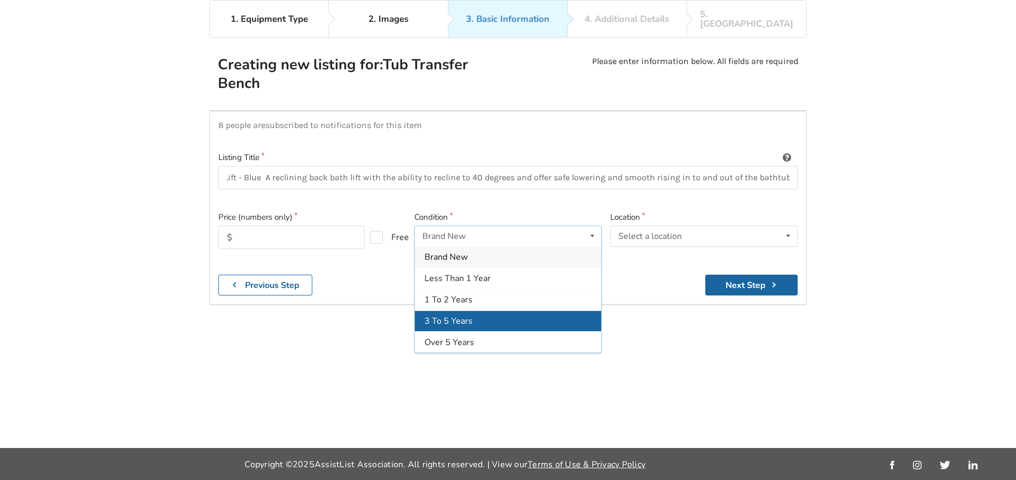
click at [440, 315] on span "3 To 5 Years" at bounding box center [448, 321] width 48 height 12
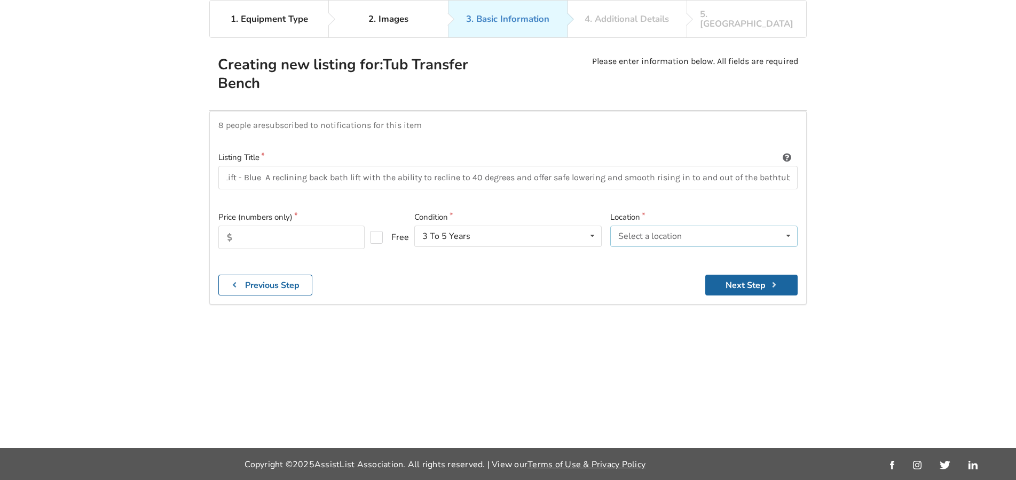
click at [628, 232] on div "Select a location" at bounding box center [650, 236] width 64 height 9
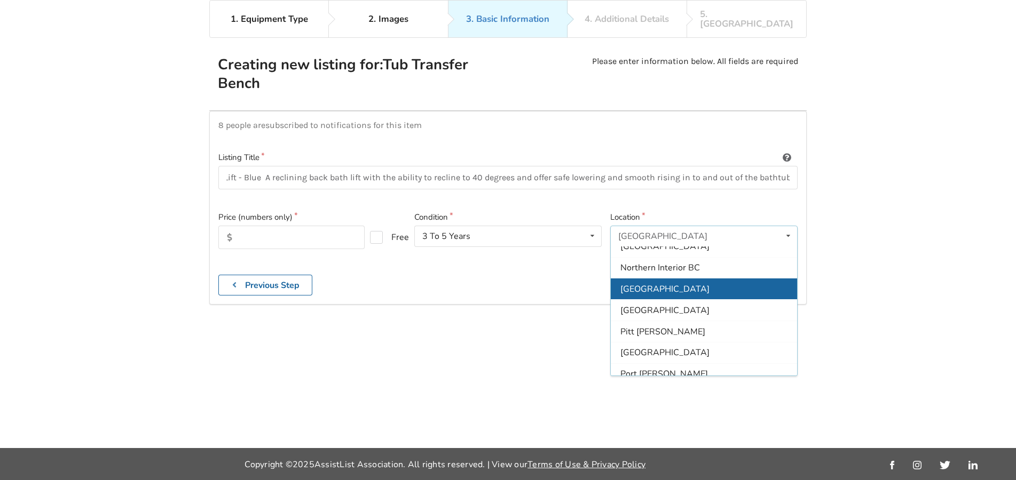
scroll to position [211, 0]
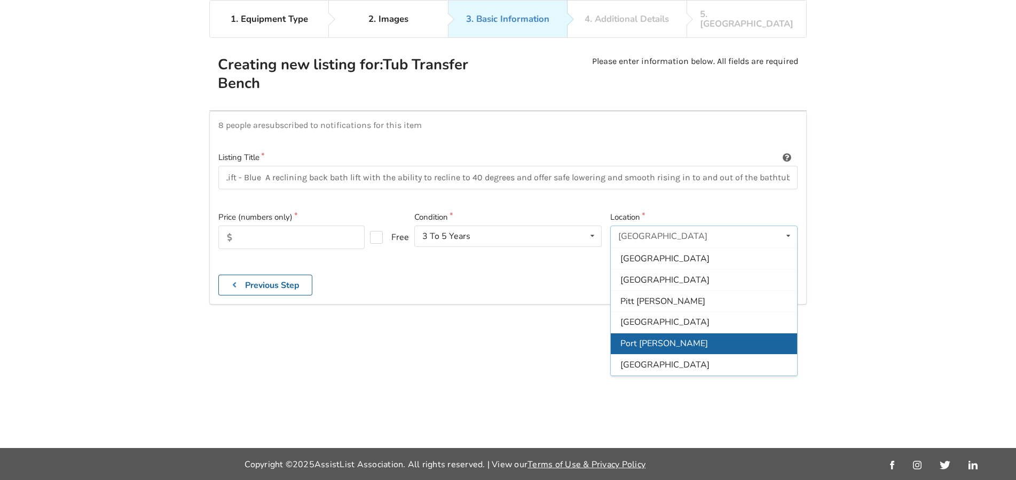
click at [627, 338] on span "Port [PERSON_NAME]" at bounding box center [664, 344] width 88 height 12
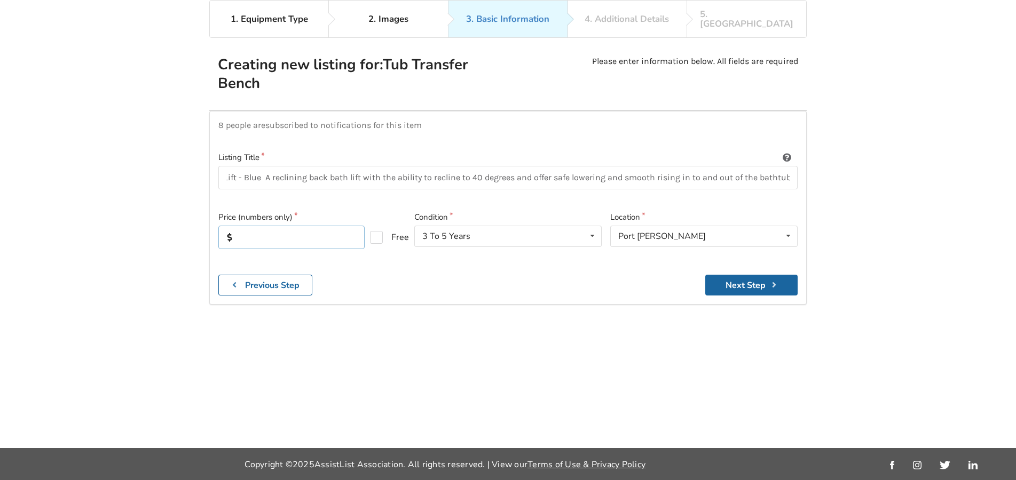
click at [245, 226] on input "text" at bounding box center [291, 237] width 146 height 23
type input "600"
click at [735, 275] on button "Next Step" at bounding box center [751, 285] width 92 height 21
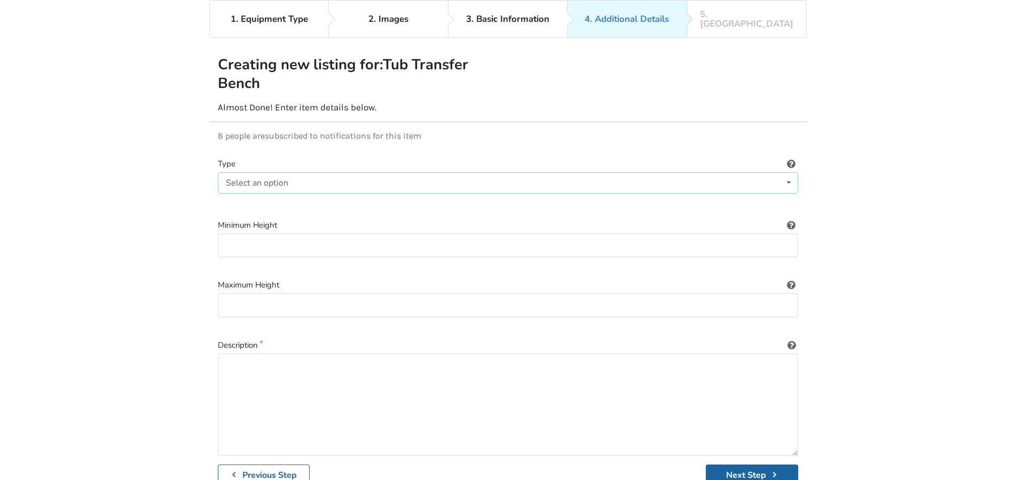
click at [347, 173] on div "Select an option Padded Plastic" at bounding box center [508, 182] width 580 height 21
click at [298, 196] on div "Padded" at bounding box center [507, 203] width 579 height 21
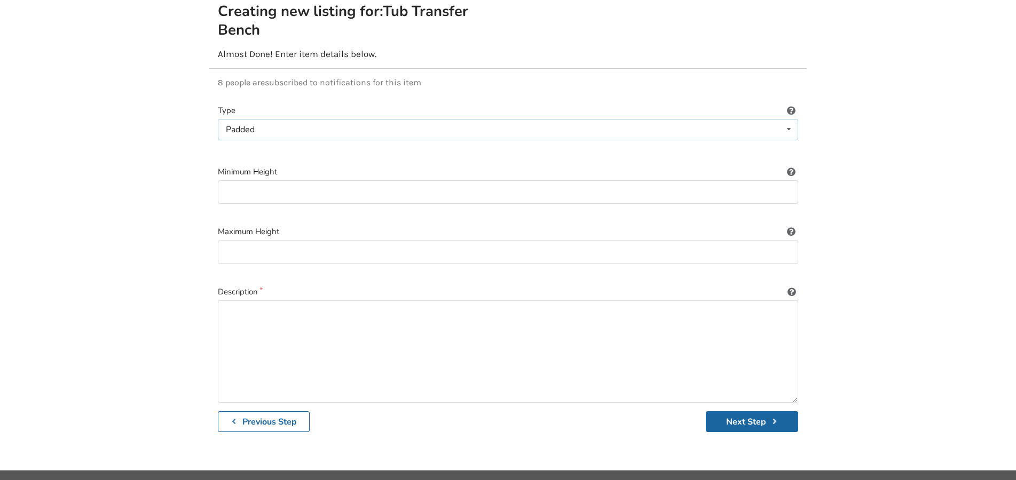
scroll to position [136, 0]
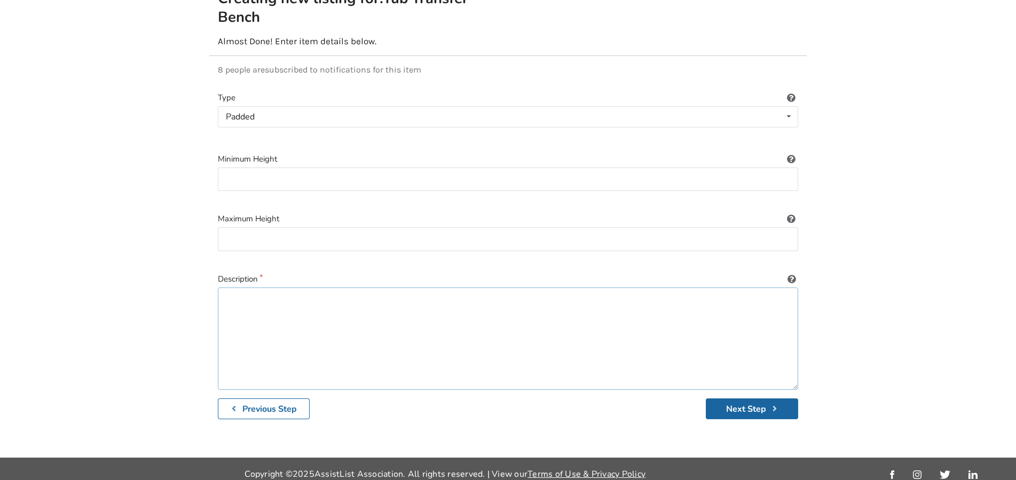
click at [247, 288] on textarea at bounding box center [508, 339] width 580 height 102
paste textarea "Invacare Aquatec R, Reclining Back Lift - Blue A reclining back bath lift with …"
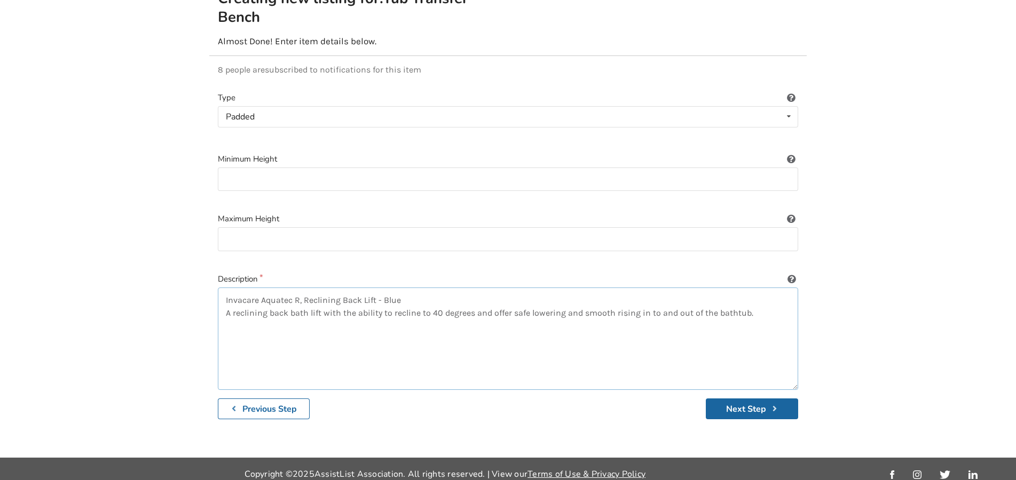
drag, startPoint x: 433, startPoint y: 291, endPoint x: 221, endPoint y: 278, distance: 212.8
click at [221, 288] on textarea "Invacare Aquatec R, Reclining Back Lift - Blue A reclining back bath lift with …" at bounding box center [508, 339] width 580 height 102
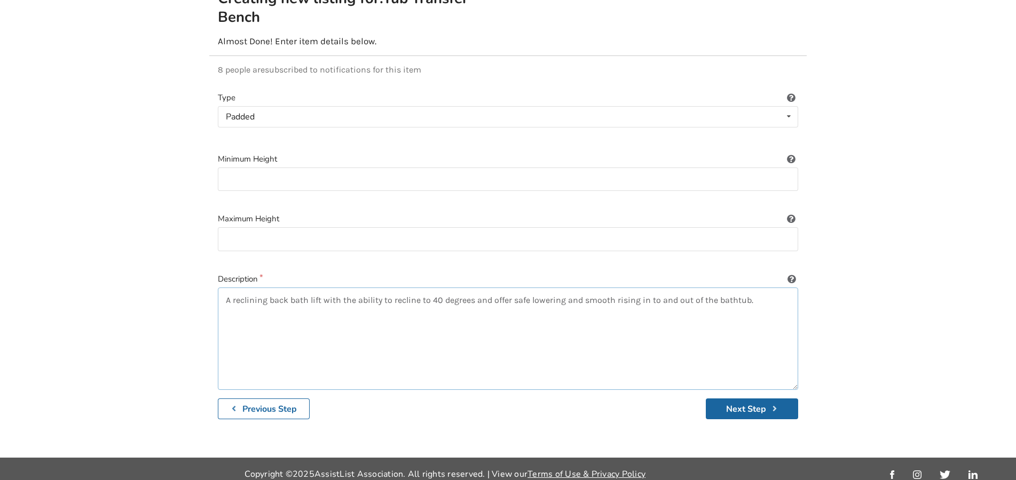
click at [220, 303] on textarea "A reclining back bath lift with the ability to recline to 40 degrees and offer …" at bounding box center [508, 339] width 580 height 102
type textarea "A reclining back bath lift with the ability to recline to 40 degrees and offer …"
click at [738, 399] on button "Next Step" at bounding box center [751, 409] width 92 height 21
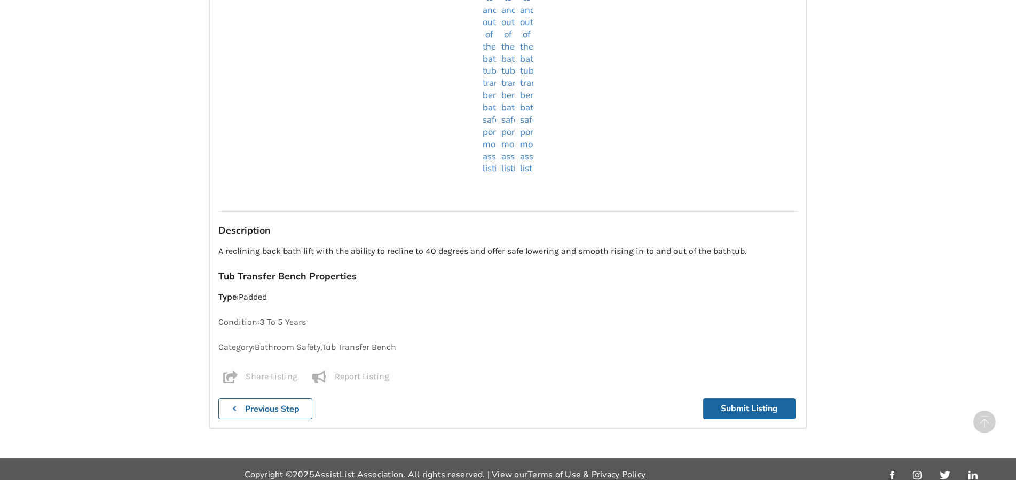
scroll to position [599, 0]
click at [750, 399] on button "Submit Listing" at bounding box center [749, 409] width 92 height 21
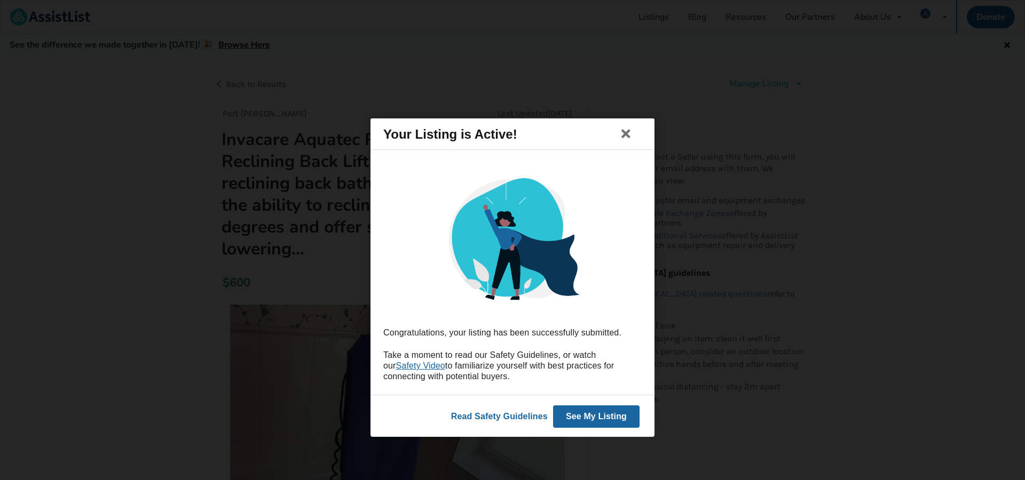
click at [593, 413] on button "See My Listing" at bounding box center [596, 417] width 86 height 22
